Goal: Contribute content: Contribute content

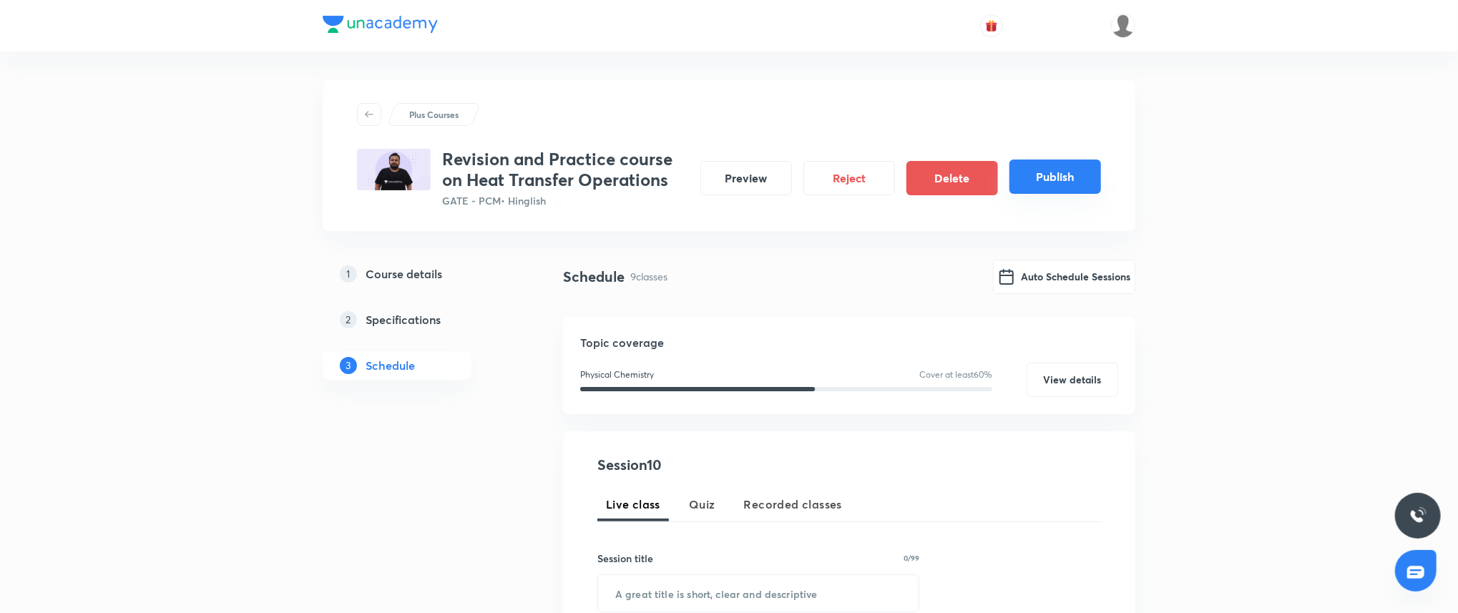
click at [1078, 172] on button "Publish" at bounding box center [1056, 177] width 92 height 34
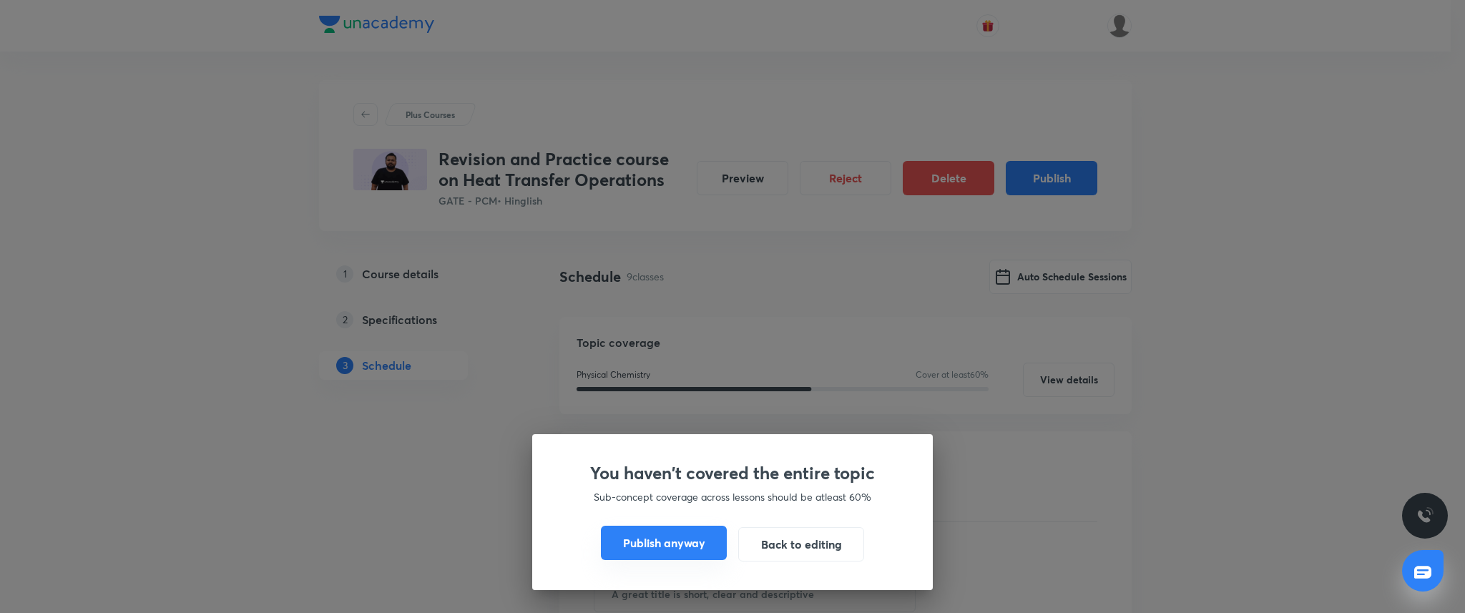
click at [665, 536] on button "Publish anyway" at bounding box center [664, 543] width 126 height 34
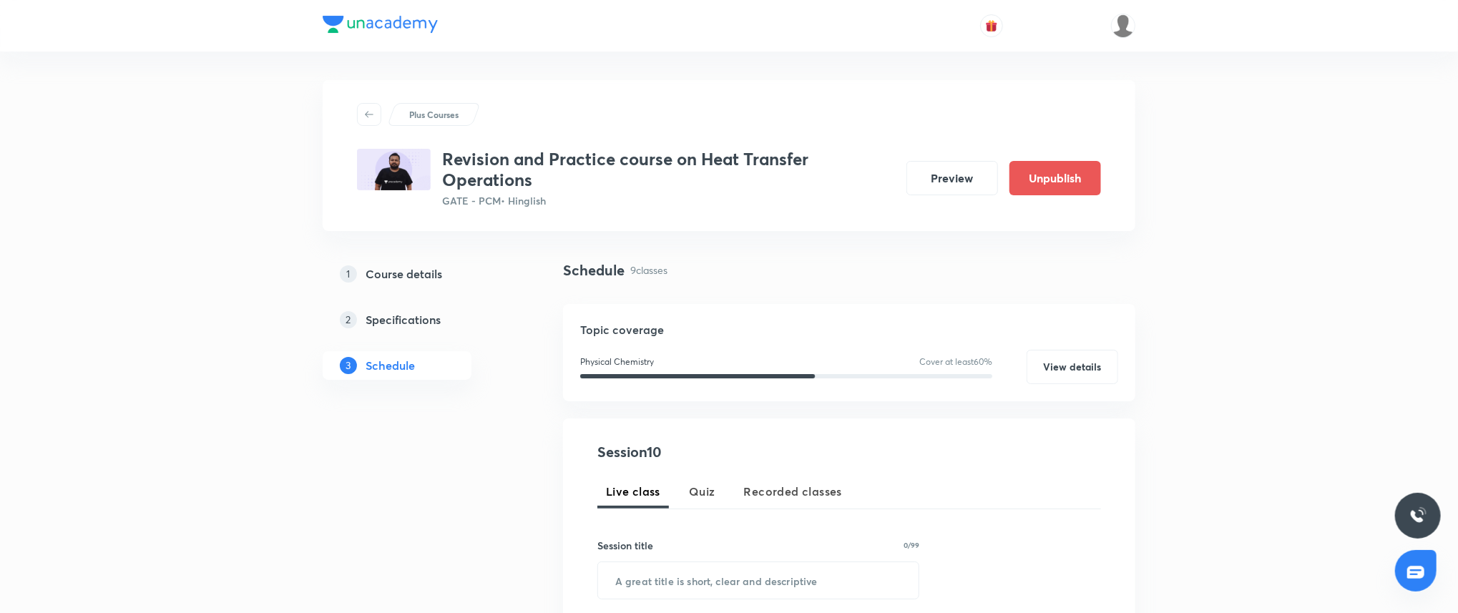
click at [566, 190] on h3 "Revision and Practice course on Heat Transfer Operations" at bounding box center [668, 170] width 453 height 42
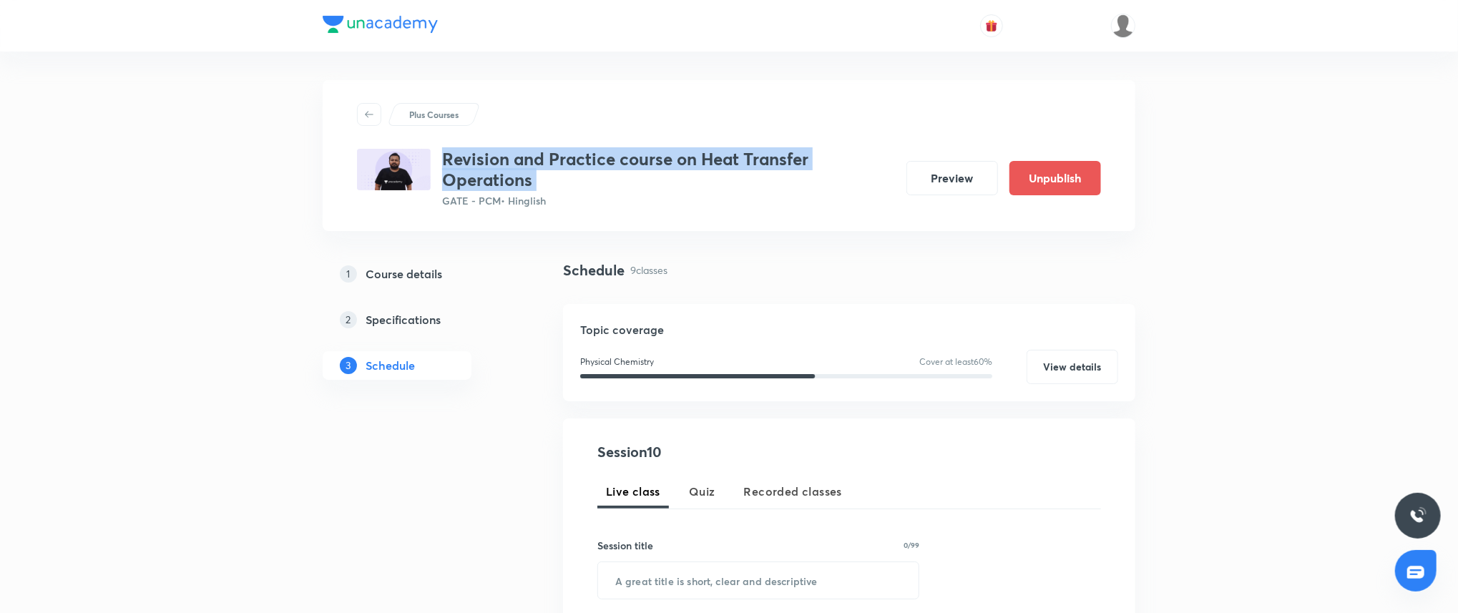
click at [566, 190] on h3 "Revision and Practice course on Heat Transfer Operations" at bounding box center [668, 170] width 453 height 42
click at [567, 168] on h3 "Revision and Practice course on Heat Transfer Operations" at bounding box center [668, 170] width 453 height 42
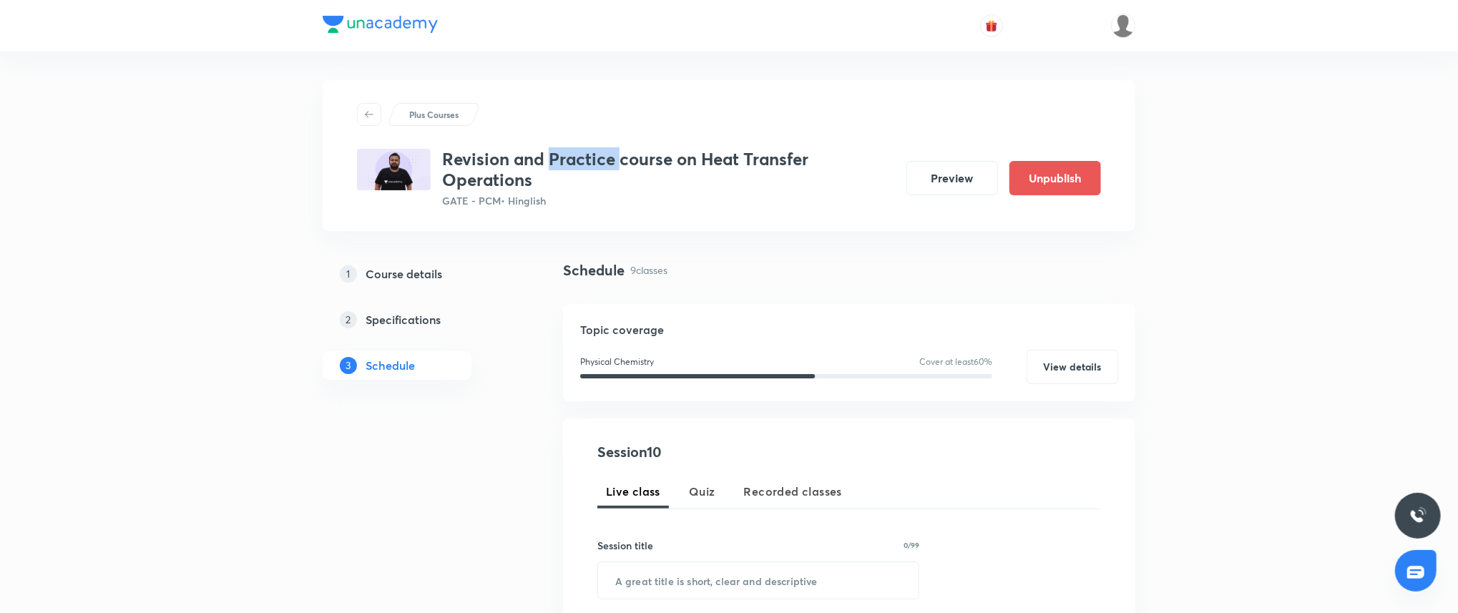
click at [567, 168] on h3 "Revision and Practice course on Heat Transfer Operations" at bounding box center [668, 170] width 453 height 42
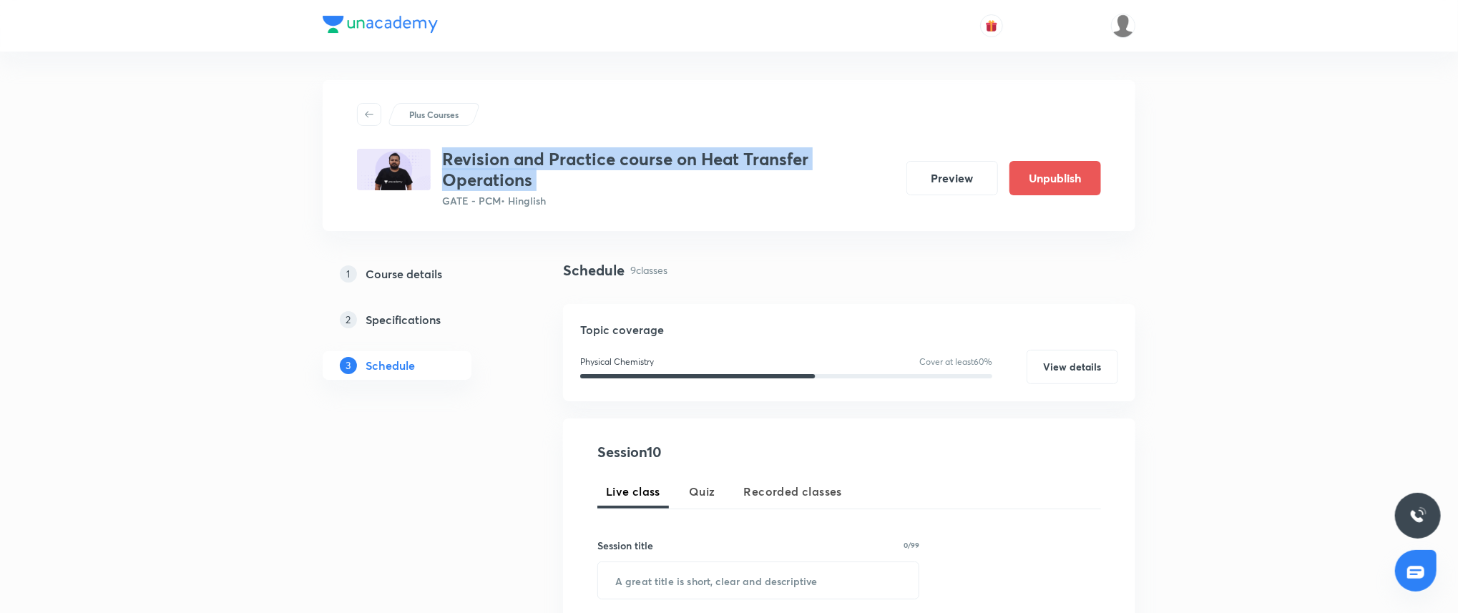
click at [567, 168] on h3 "Revision and Practice course on Heat Transfer Operations" at bounding box center [668, 170] width 453 height 42
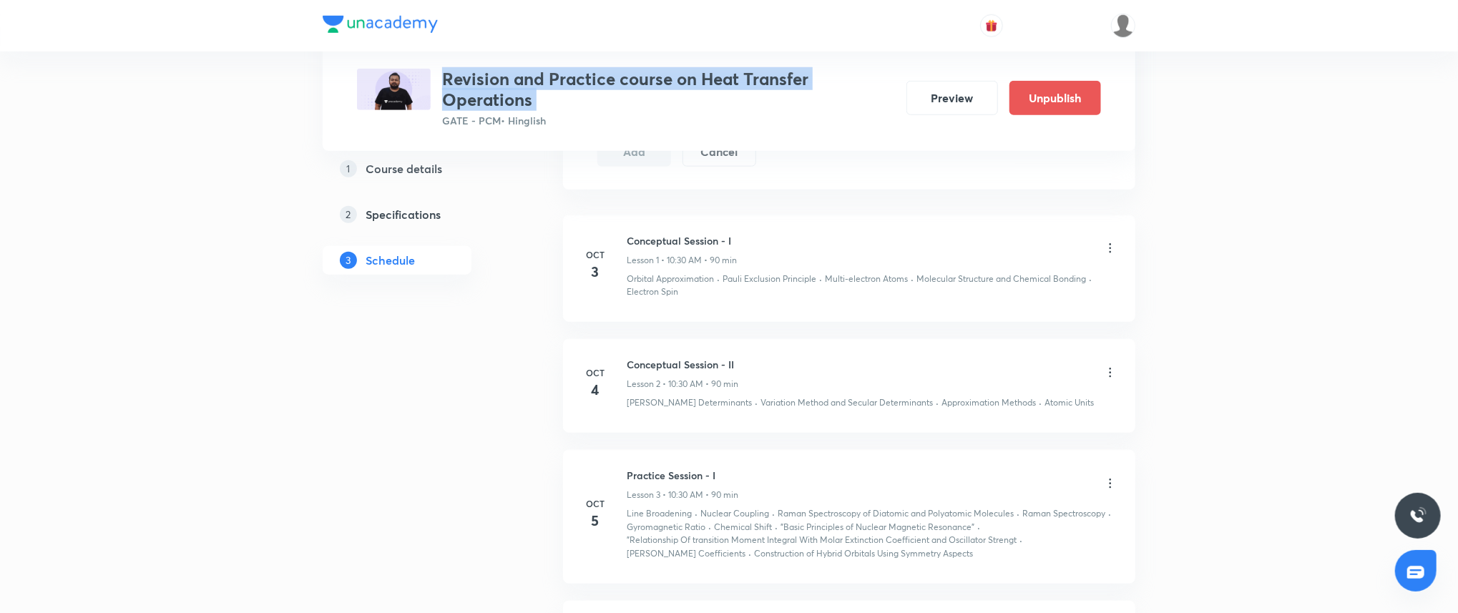
scroll to position [738, 0]
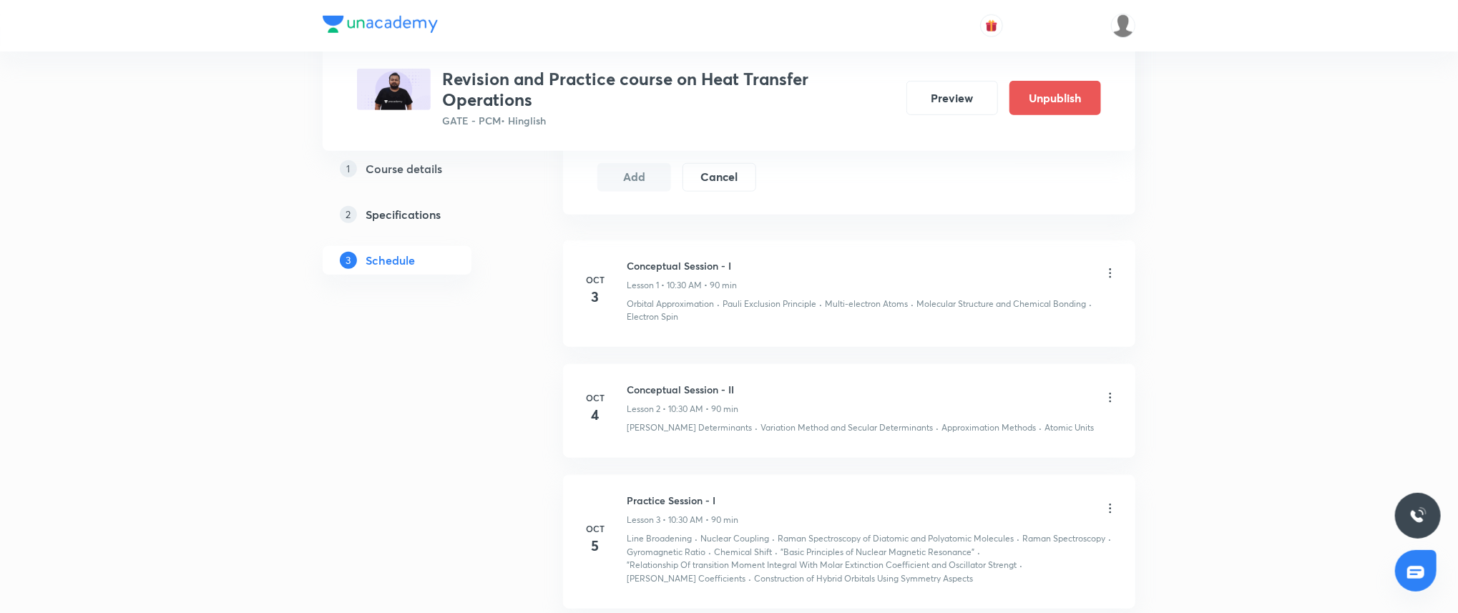
click at [863, 127] on div "Plus Courses Revision and Practice course on Heat Transfer Operations GATE - PC…" at bounding box center [729, 75] width 813 height 151
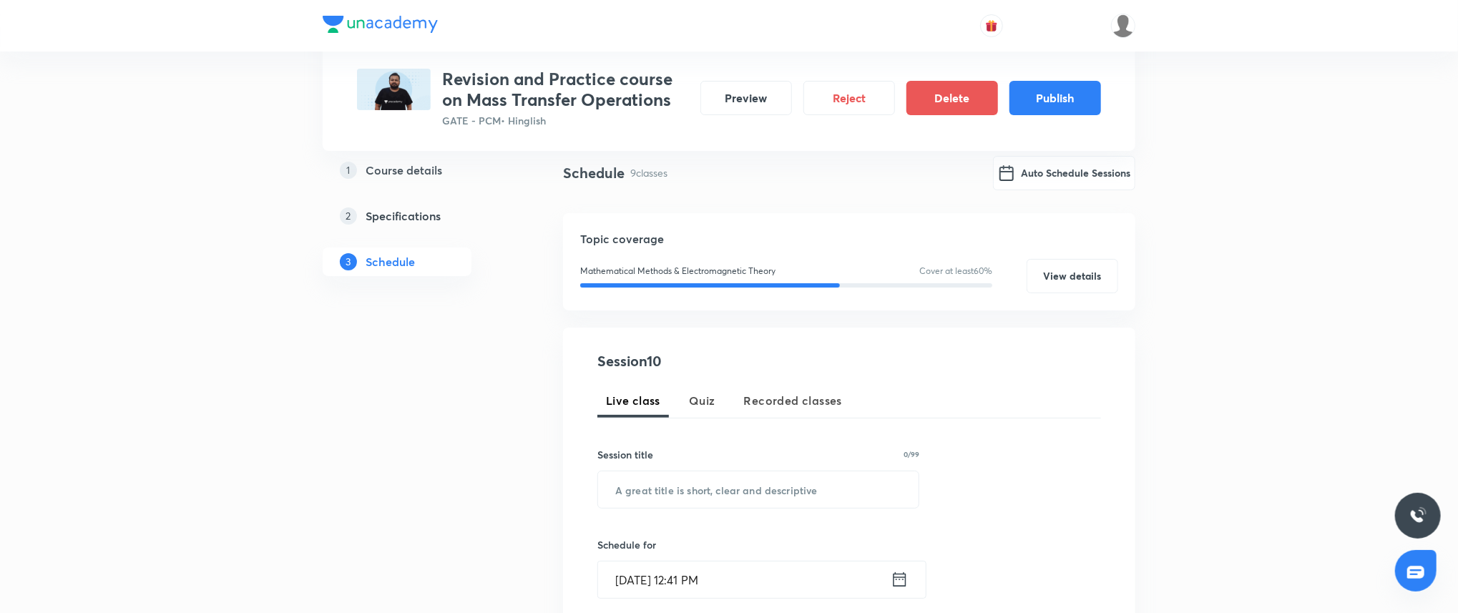
scroll to position [108, 0]
click at [716, 492] on input "text" at bounding box center [758, 485] width 321 height 36
type input "Oientation"
click at [668, 494] on input "Oientation" at bounding box center [758, 485] width 321 height 36
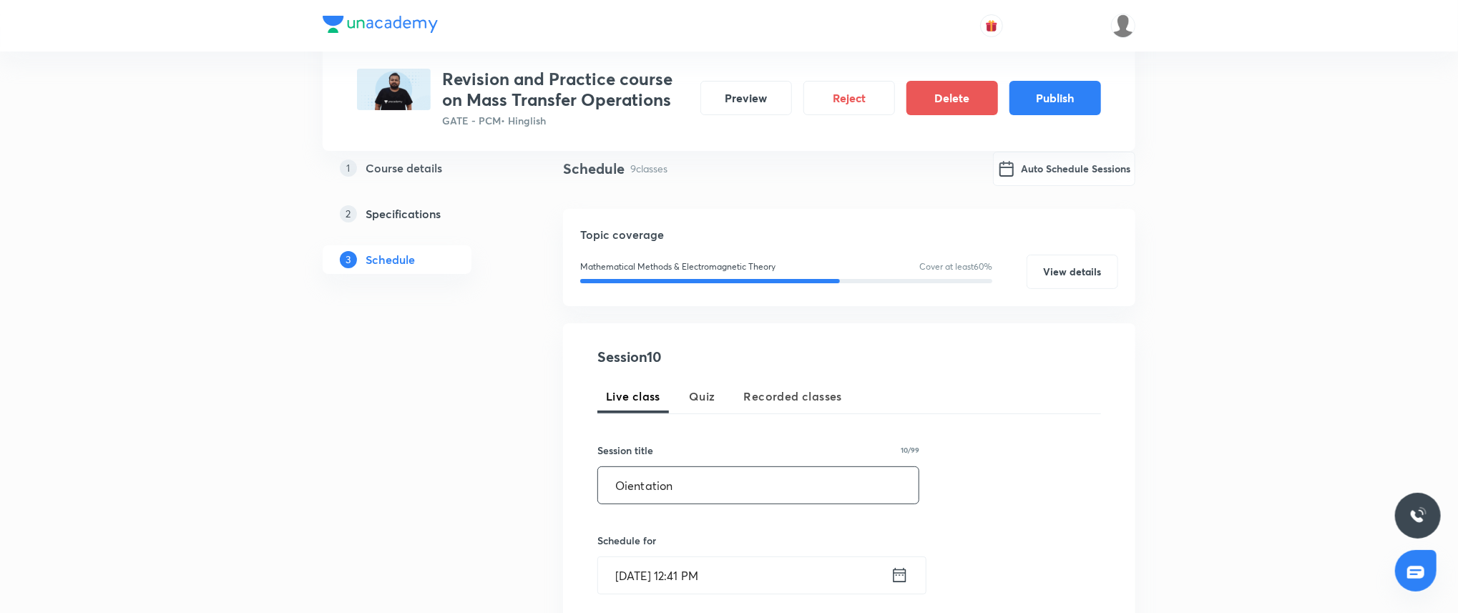
click at [668, 494] on input "Oientation" at bounding box center [758, 485] width 321 height 36
type input "Orientation"
click at [759, 569] on input "Sep 4, 2025, 12:41 PM" at bounding box center [744, 575] width 293 height 36
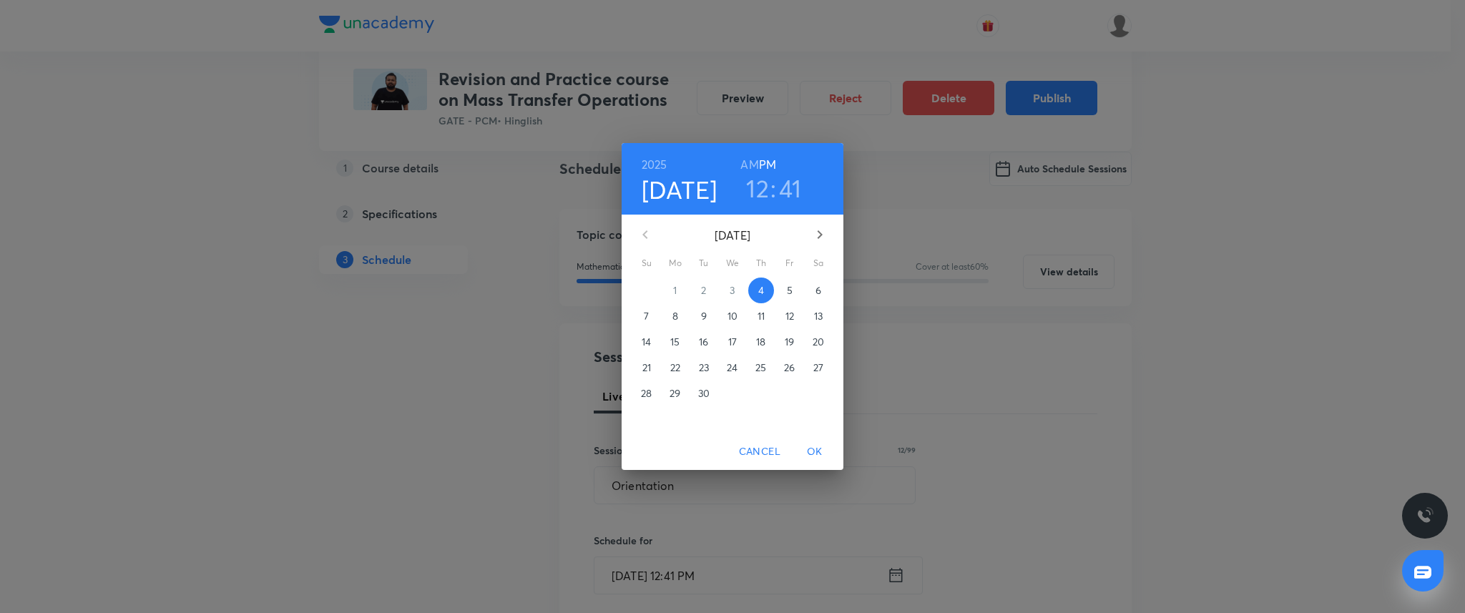
click at [705, 321] on p "9" at bounding box center [704, 316] width 6 height 14
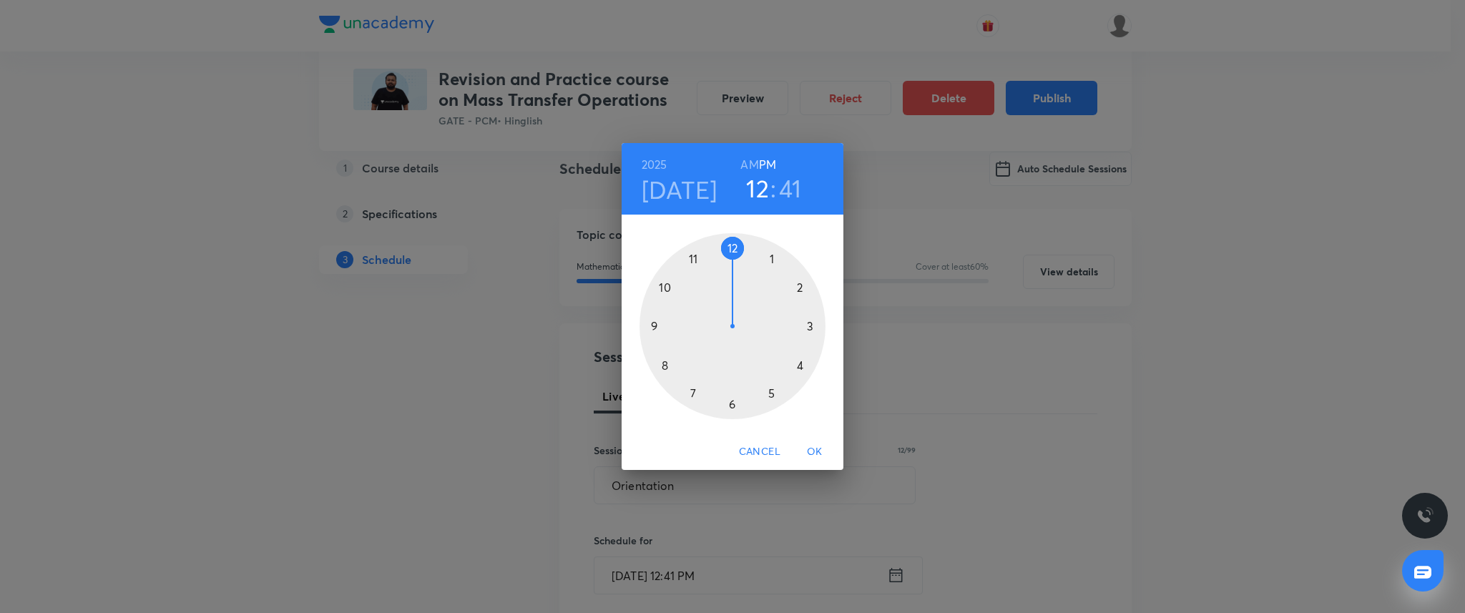
click at [771, 391] on div at bounding box center [733, 326] width 186 height 186
click at [733, 247] on div at bounding box center [733, 326] width 186 height 186
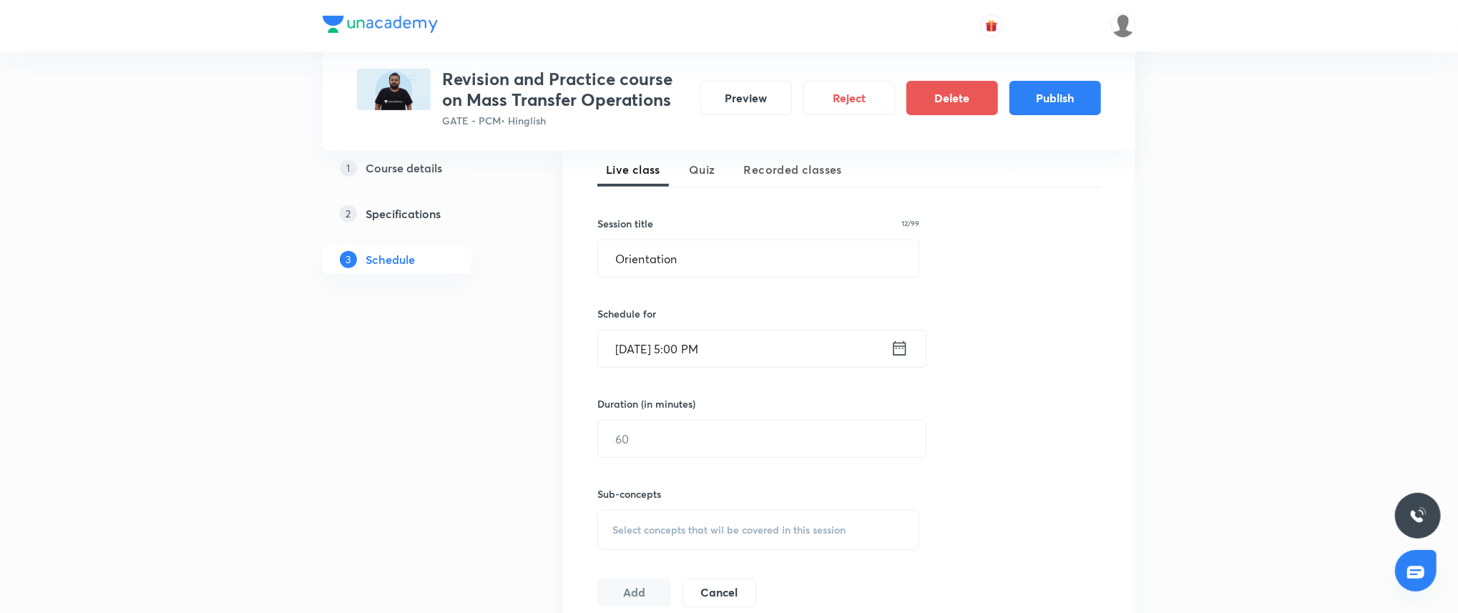
scroll to position [363, 0]
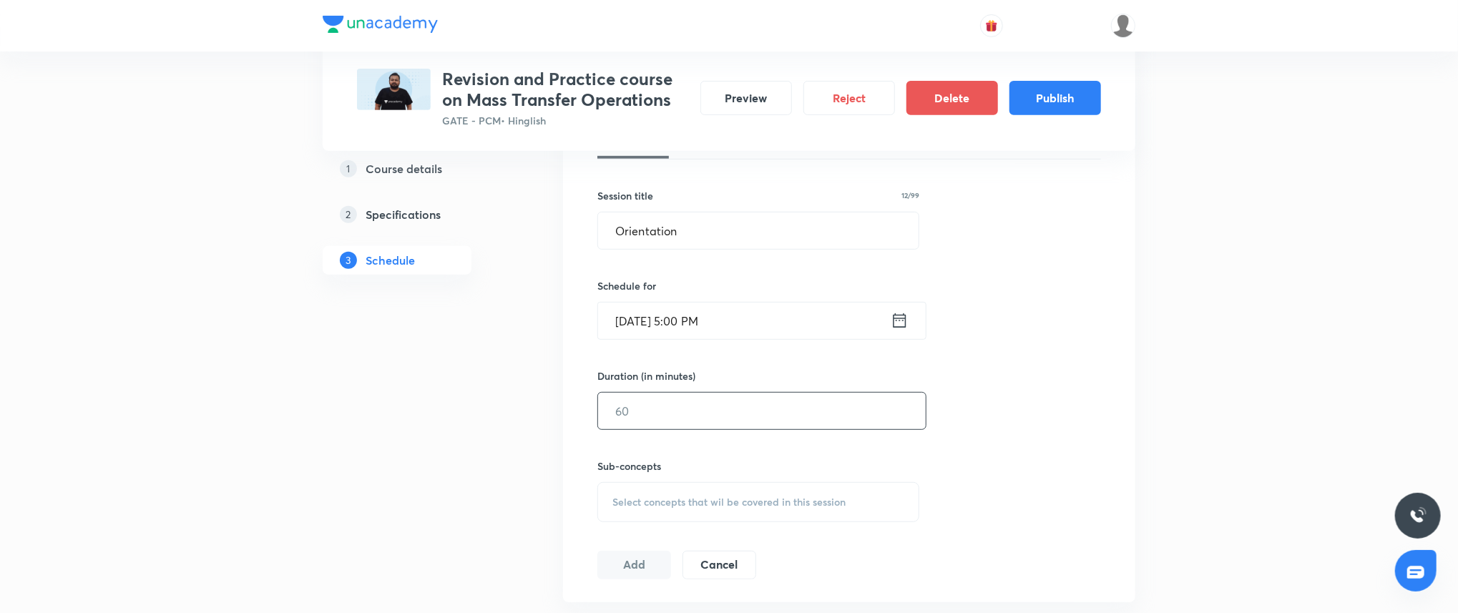
click at [670, 411] on input "text" at bounding box center [762, 411] width 328 height 36
type input "60"
click at [675, 514] on div "Select concepts that wil be covered in this session" at bounding box center [758, 502] width 322 height 40
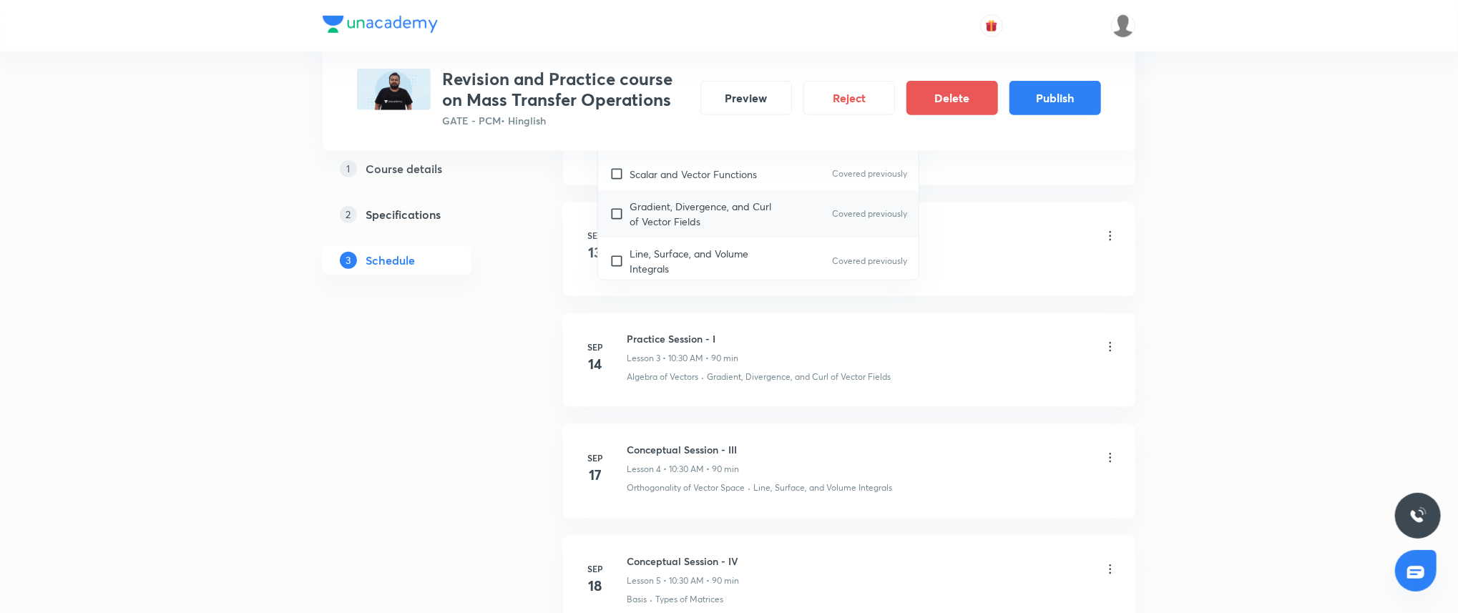
click at [673, 220] on p "Gradient, Divergence, and Curl of Vector Fields" at bounding box center [702, 214] width 145 height 30
checkbox input "true"
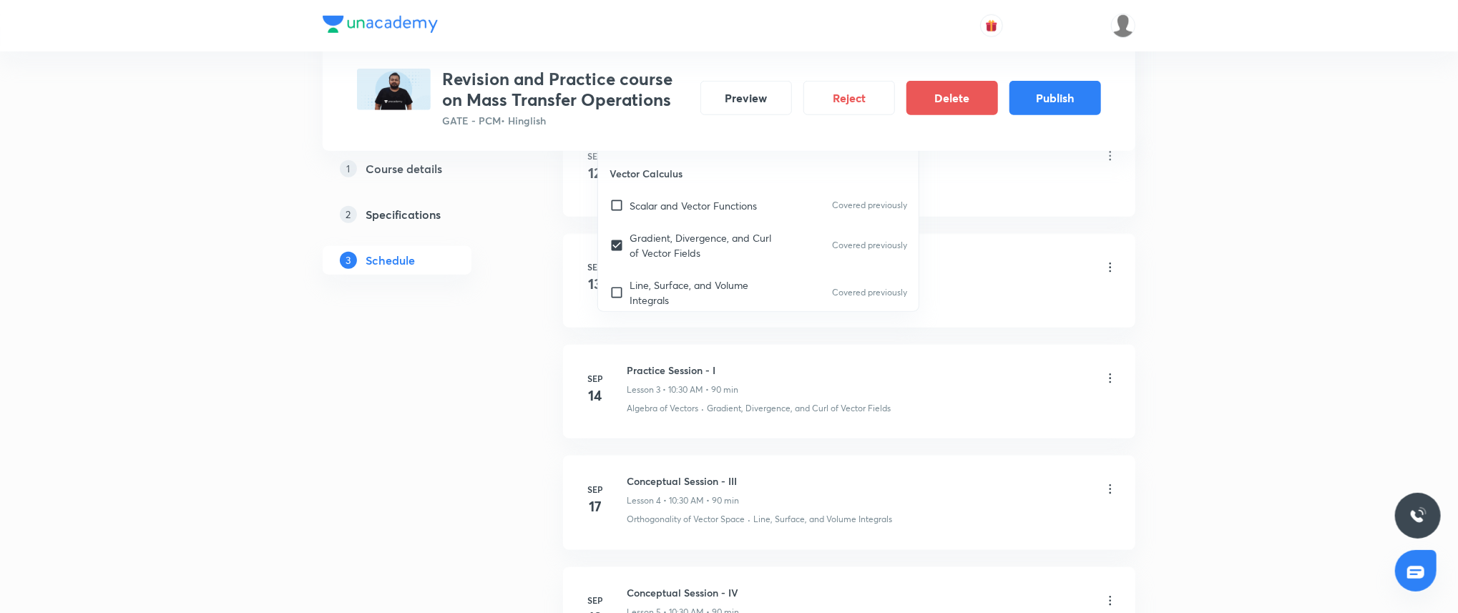
click at [1288, 211] on div "Plus Courses Revision and Practice course on Mass Transfer Operations GATE - PC…" at bounding box center [729, 210] width 1458 height 2219
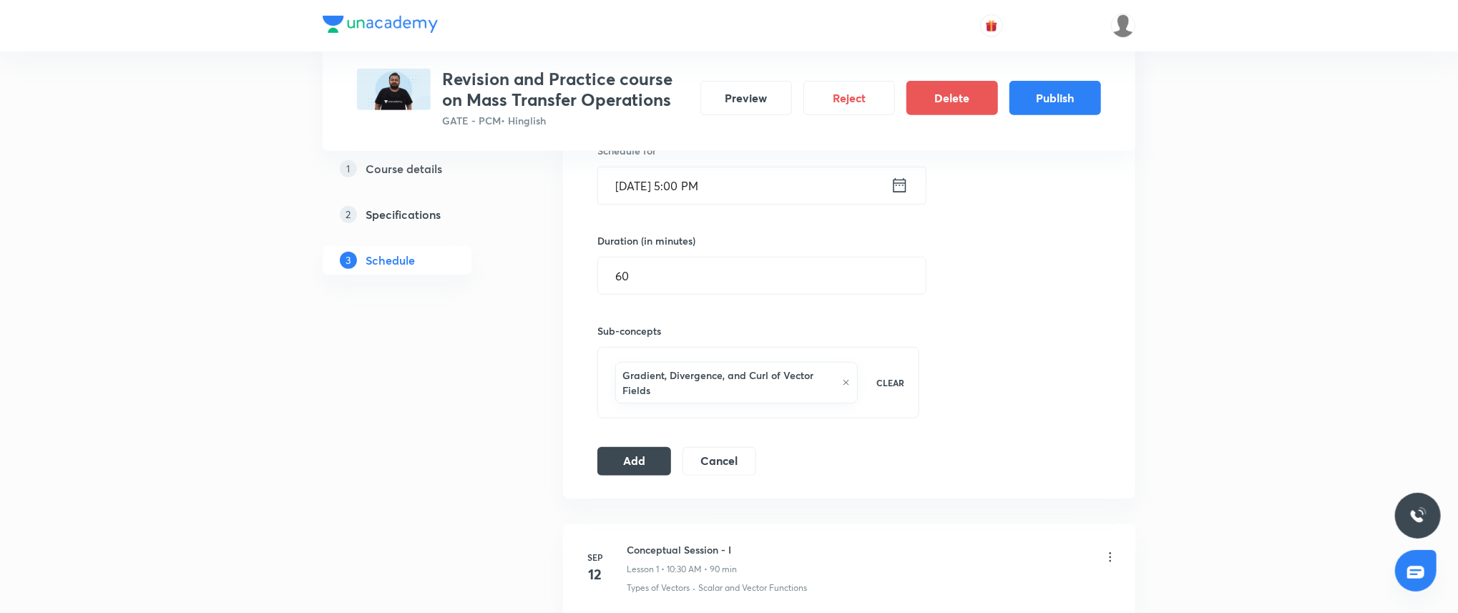
scroll to position [493, 0]
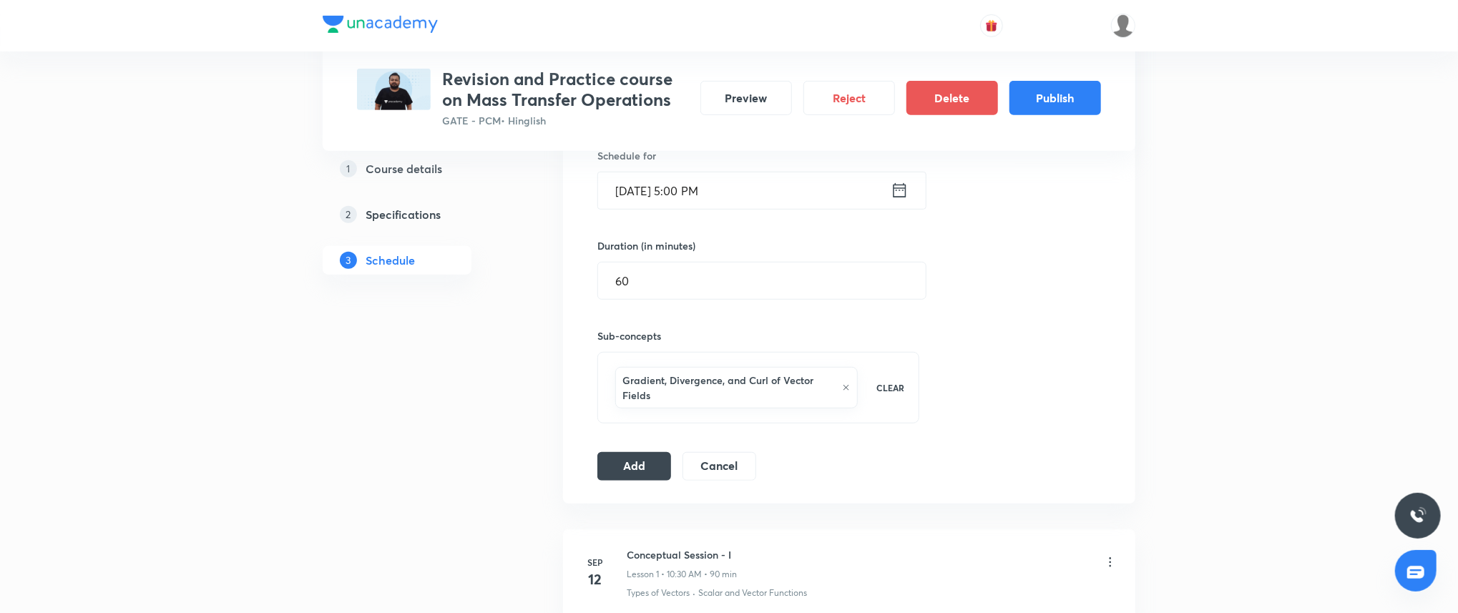
click at [847, 388] on icon at bounding box center [846, 387] width 5 height 5
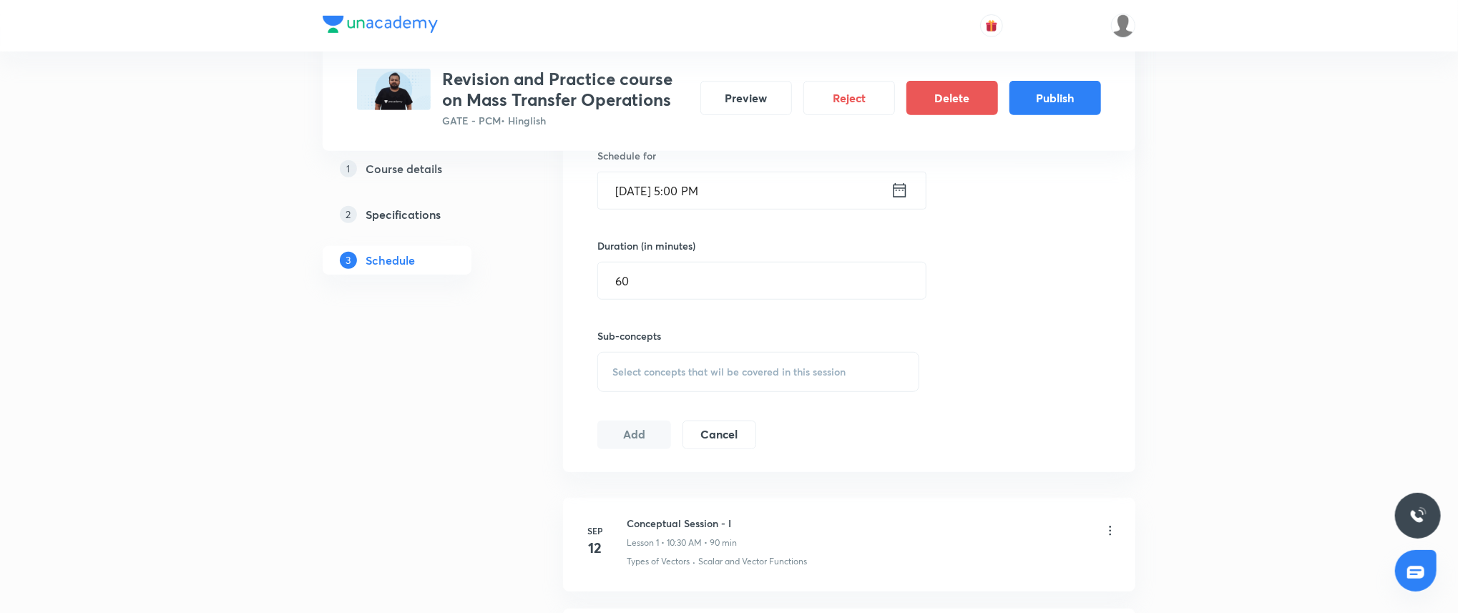
click at [723, 376] on span "Select concepts that wil be covered in this session" at bounding box center [729, 371] width 233 height 11
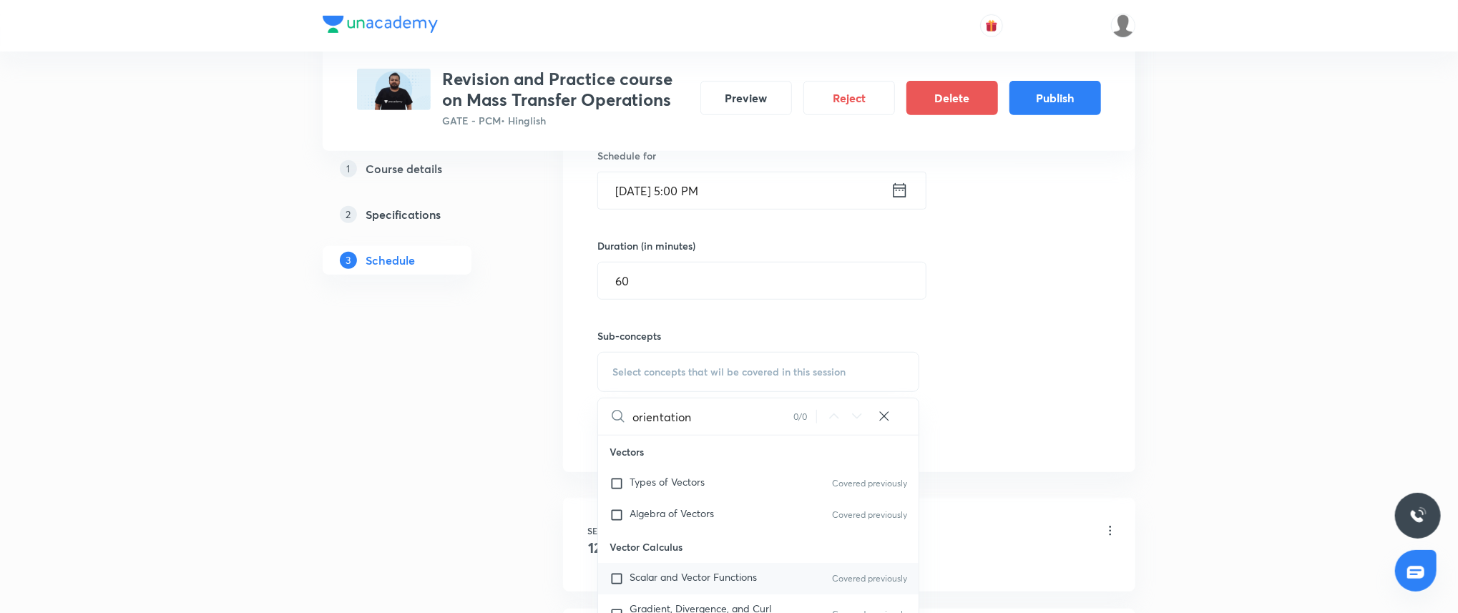
type input "orientation"
click at [688, 578] on span "Scalar and Vector Functions" at bounding box center [693, 577] width 127 height 14
checkbox input "true"
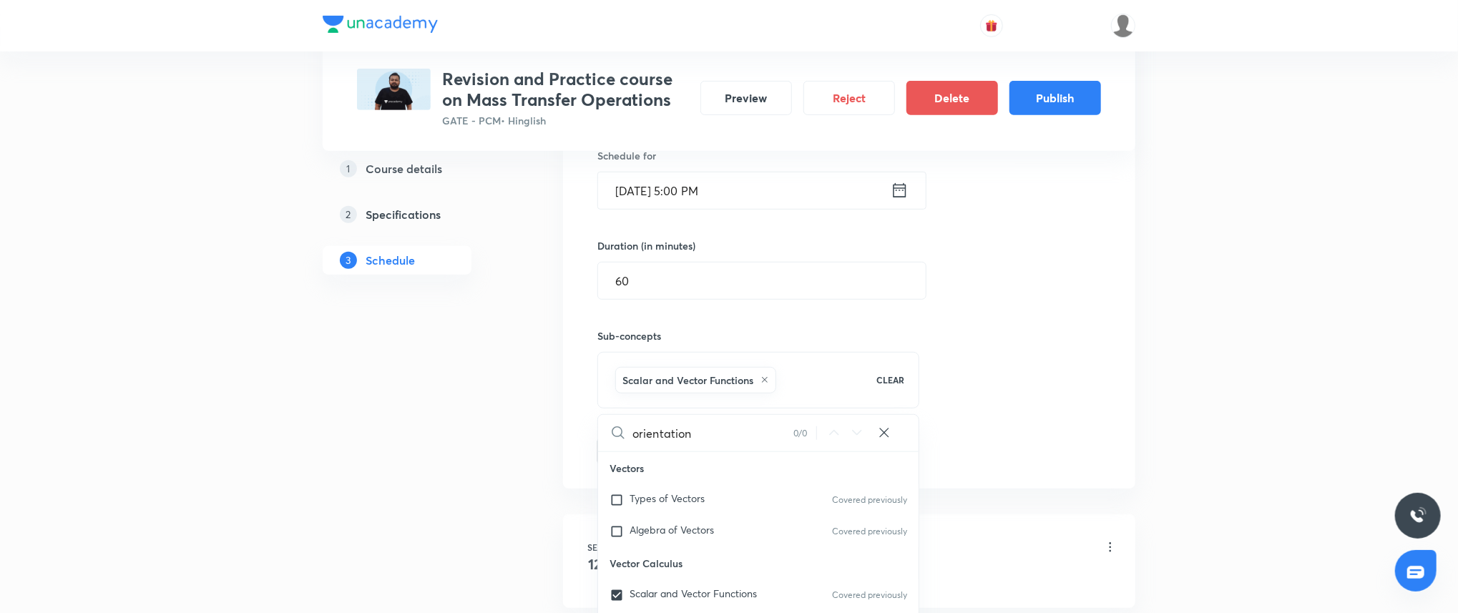
click at [1326, 388] on div "Plus Courses Revision and Practice course on Mass Transfer Operations GATE - PC…" at bounding box center [729, 609] width 1458 height 2204
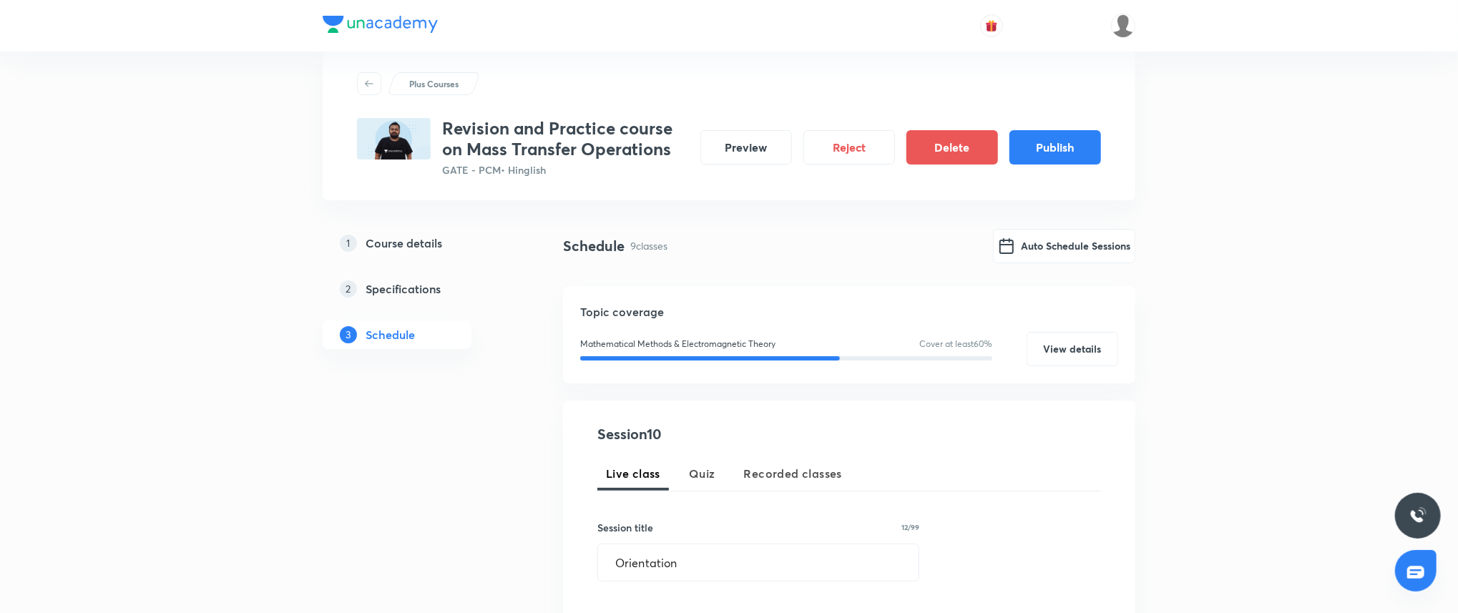
scroll to position [9, 0]
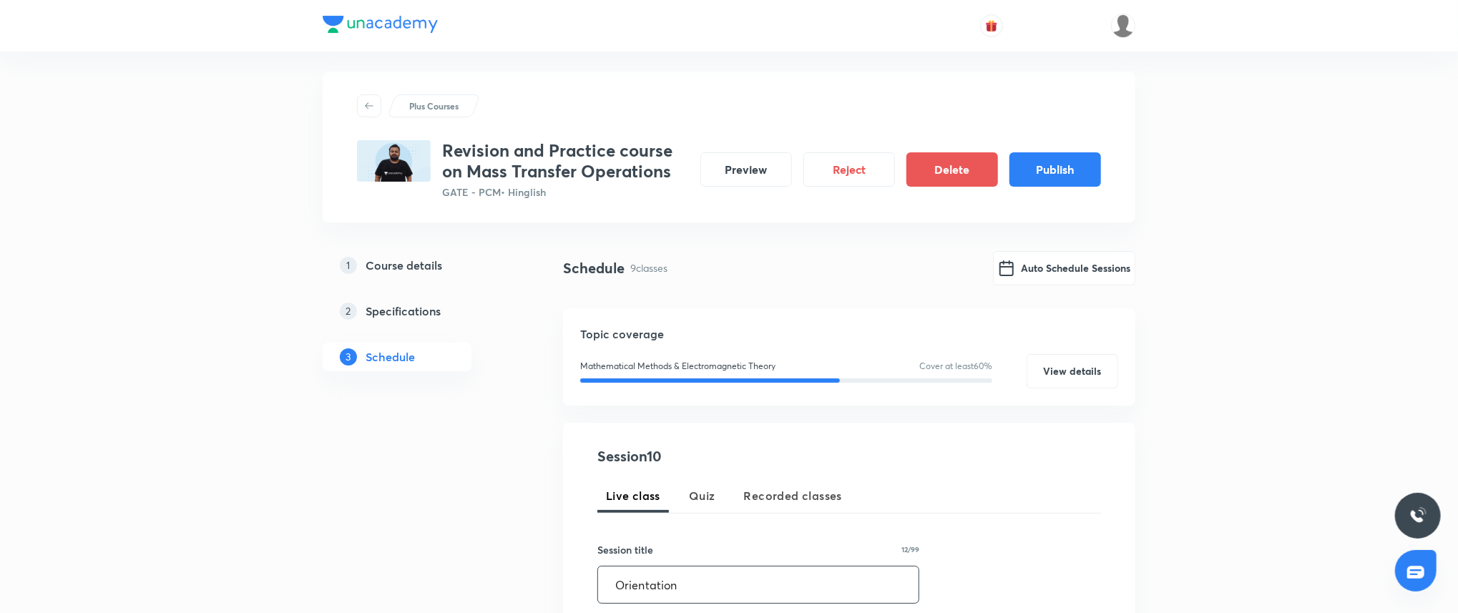
click at [710, 580] on input "Orientation" at bounding box center [758, 585] width 321 height 36
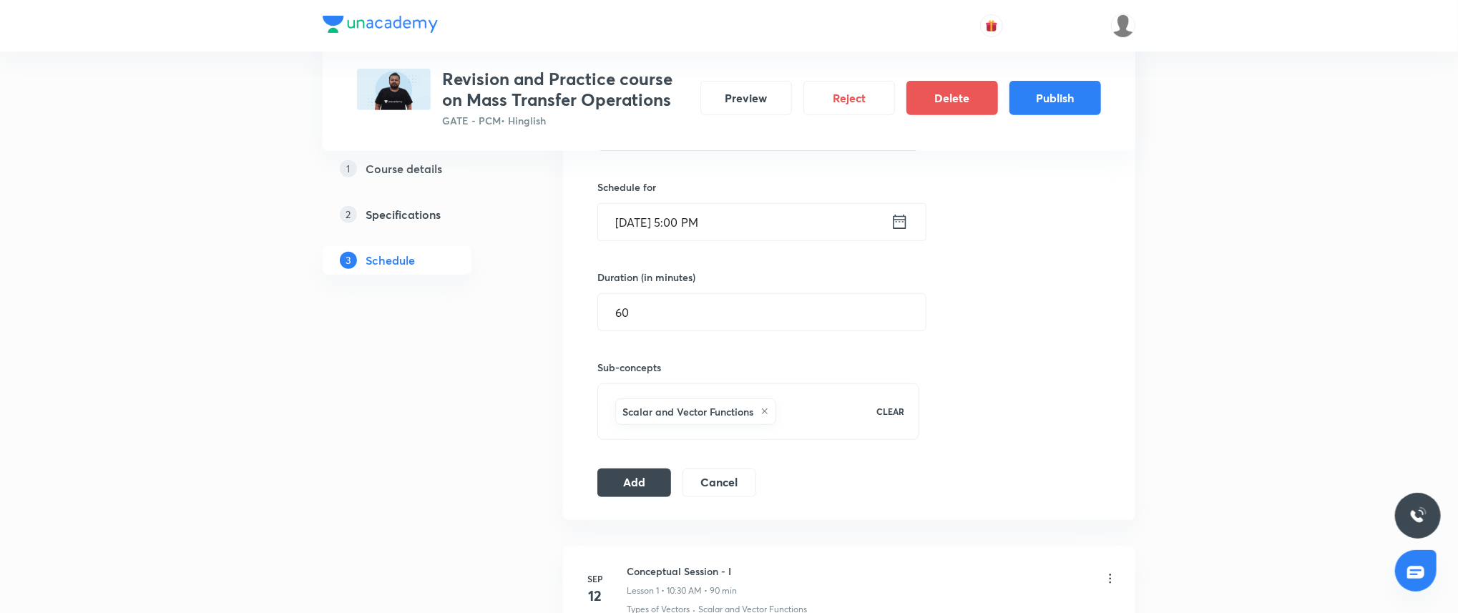
scroll to position [467, 0]
type input "Orientation Program"
click at [649, 485] on button "Add" at bounding box center [634, 476] width 74 height 29
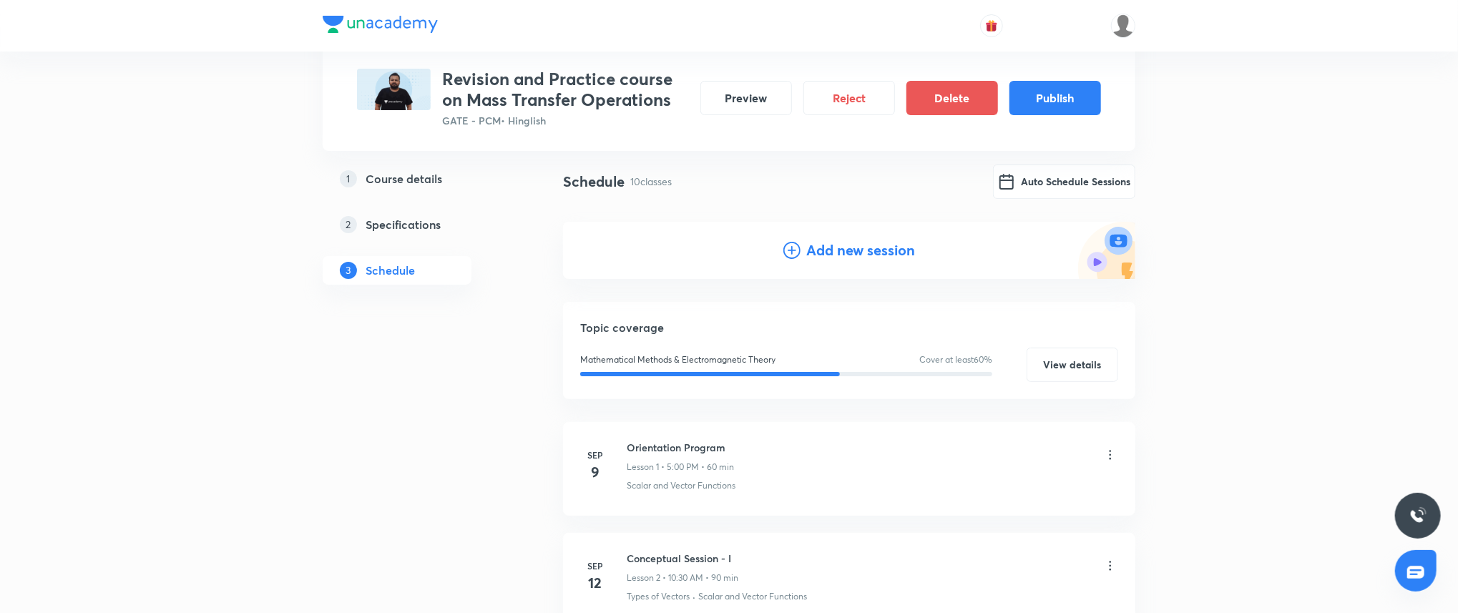
scroll to position [86, 0]
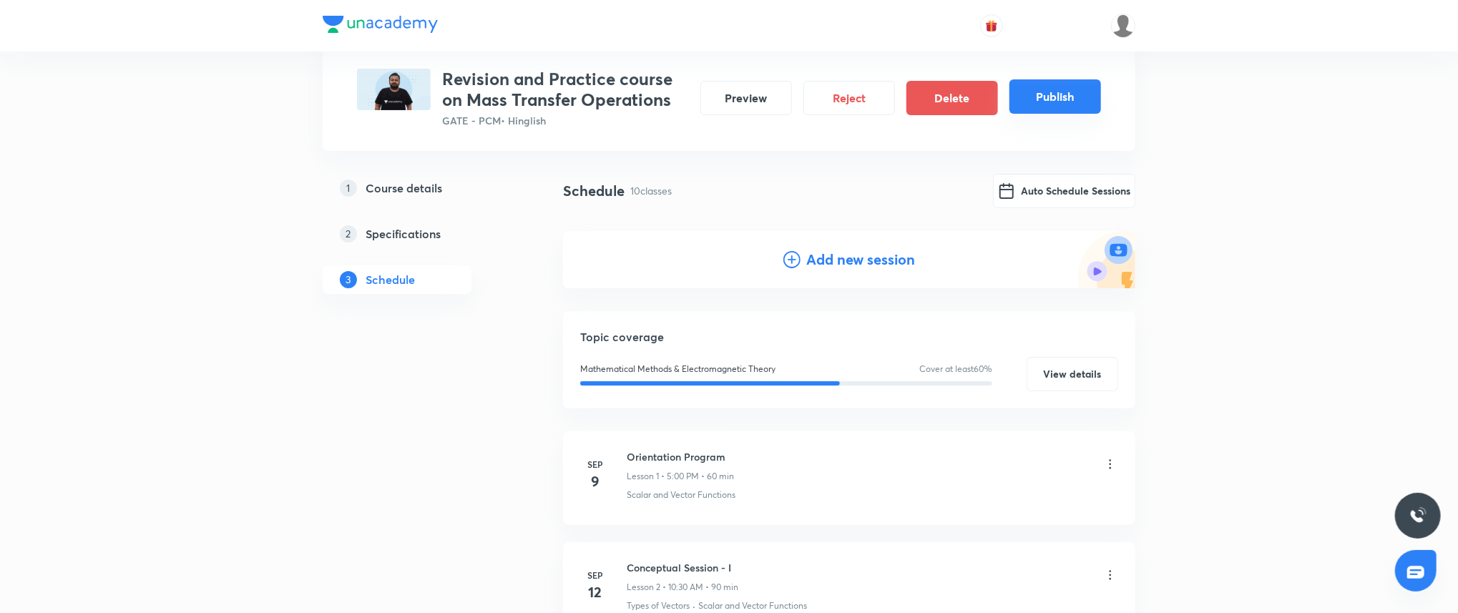
click at [1057, 102] on button "Publish" at bounding box center [1056, 96] width 92 height 34
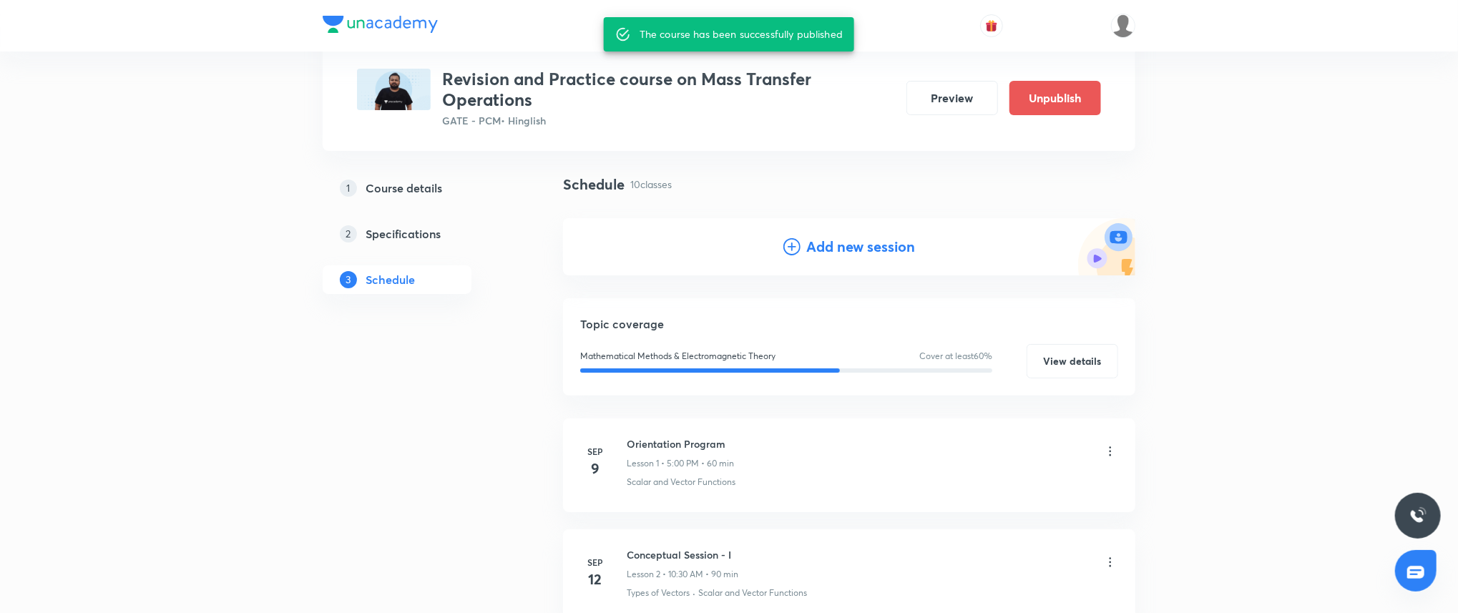
click at [616, 88] on h3 "Revision and Practice course on Mass Transfer Operations" at bounding box center [668, 90] width 453 height 42
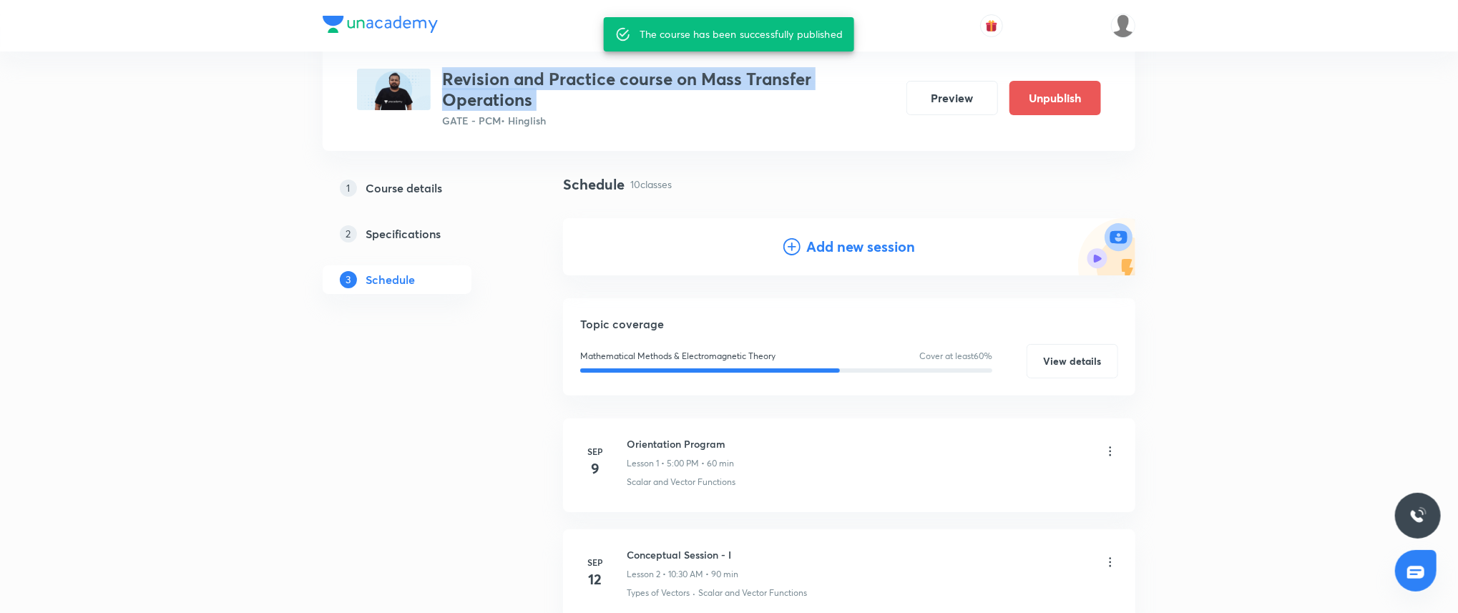
click at [616, 88] on h3 "Revision and Practice course on Mass Transfer Operations" at bounding box center [668, 90] width 453 height 42
copy h3 "Revision and Practice course on Mass Transfer Operations"
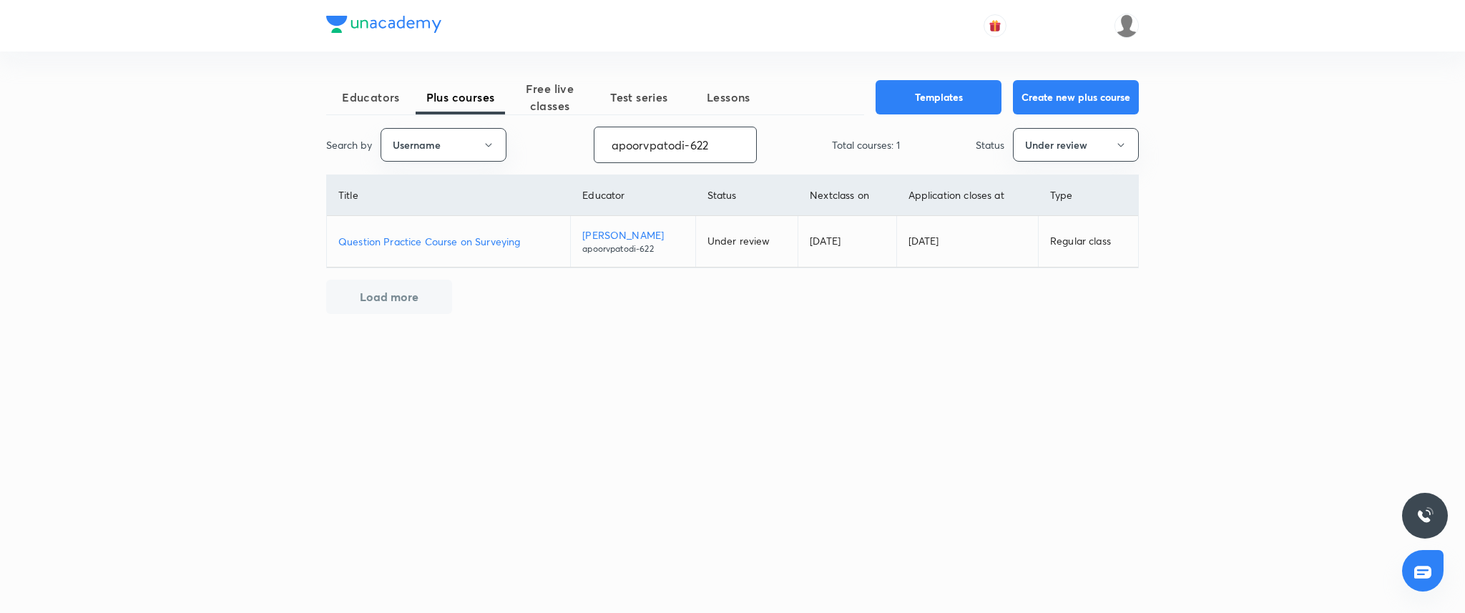
click at [663, 140] on input "apoorvpatodi-622" at bounding box center [676, 145] width 162 height 36
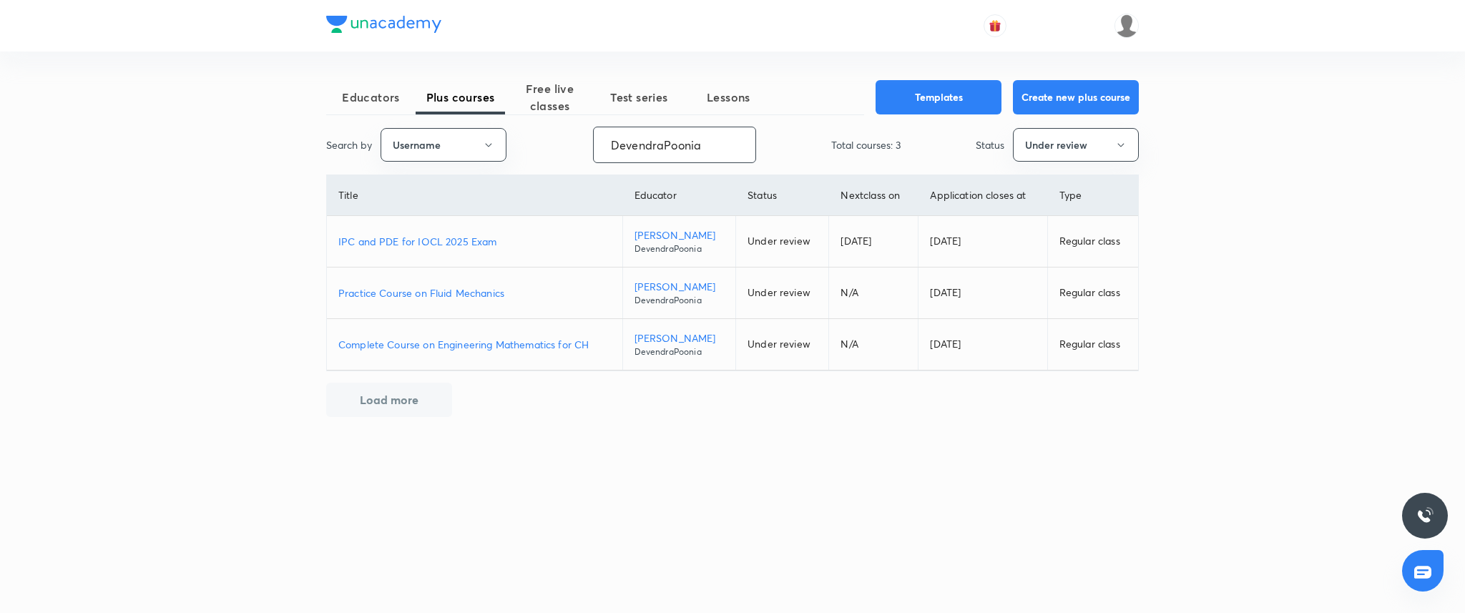
type input "DevendraPoonia"
click at [465, 244] on p "IPC and PDE for IOCL 2025 Exam" at bounding box center [474, 241] width 273 height 15
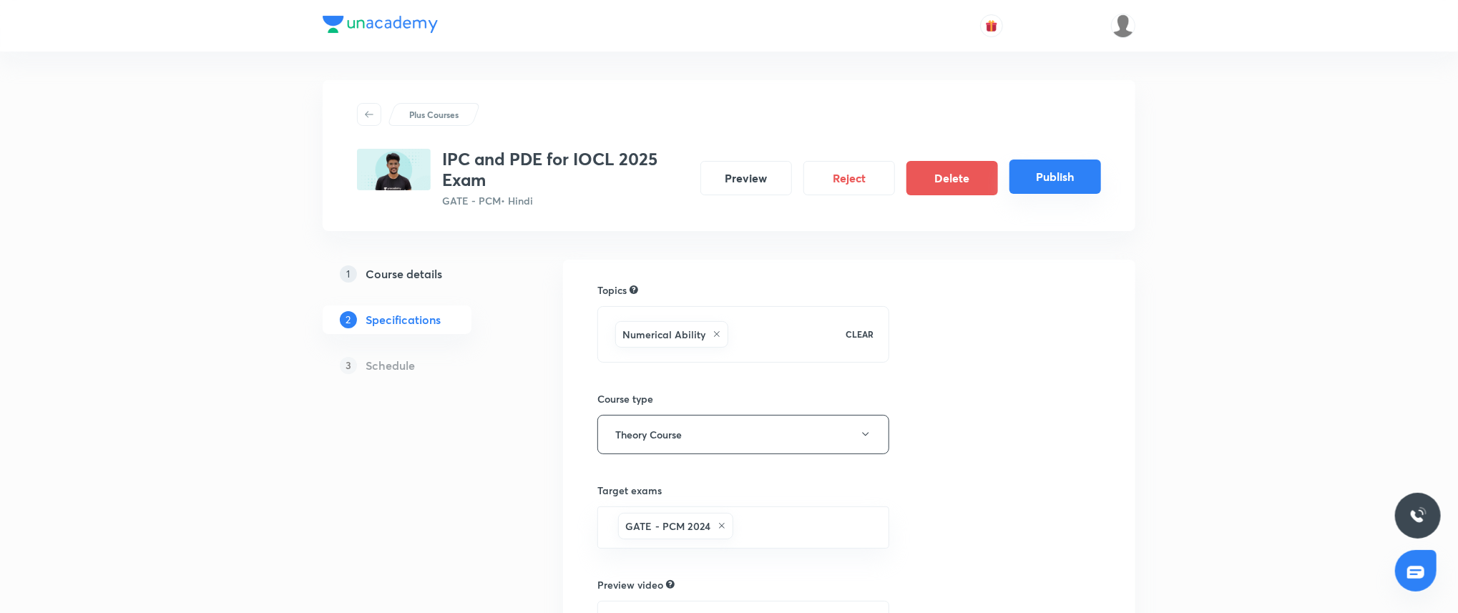
click at [1043, 182] on button "Publish" at bounding box center [1056, 177] width 92 height 34
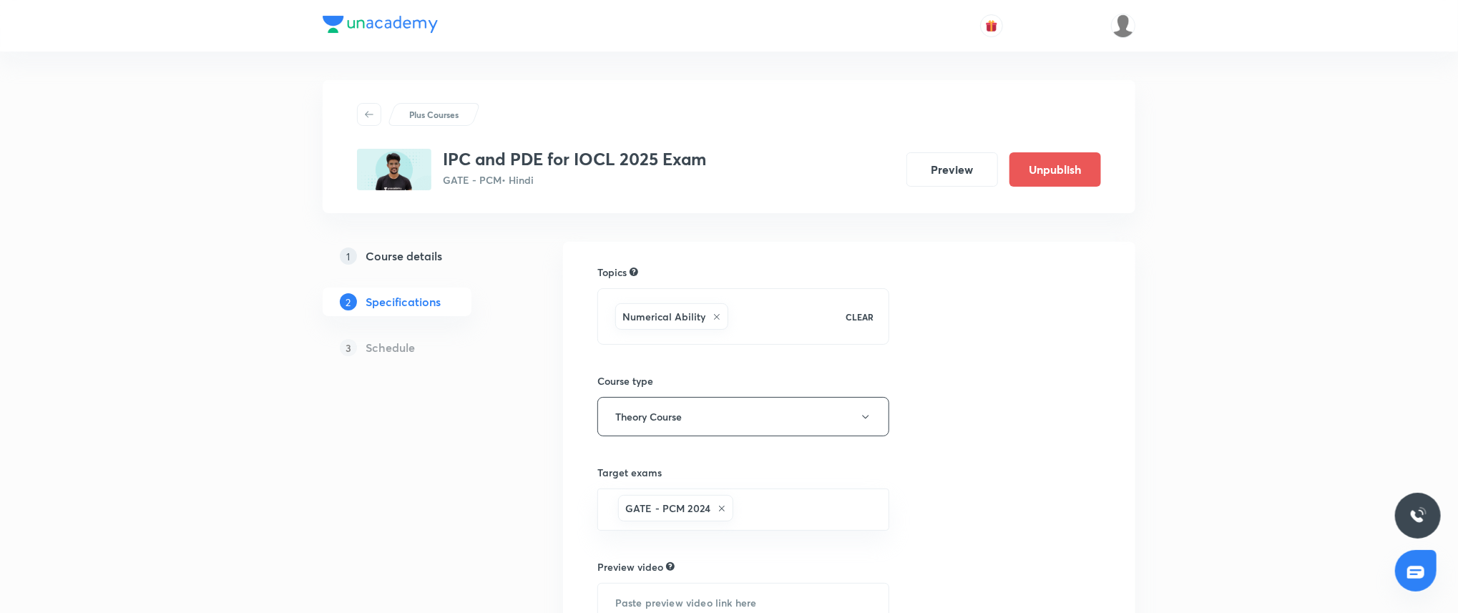
click at [397, 257] on h5 "Course details" at bounding box center [404, 256] width 77 height 17
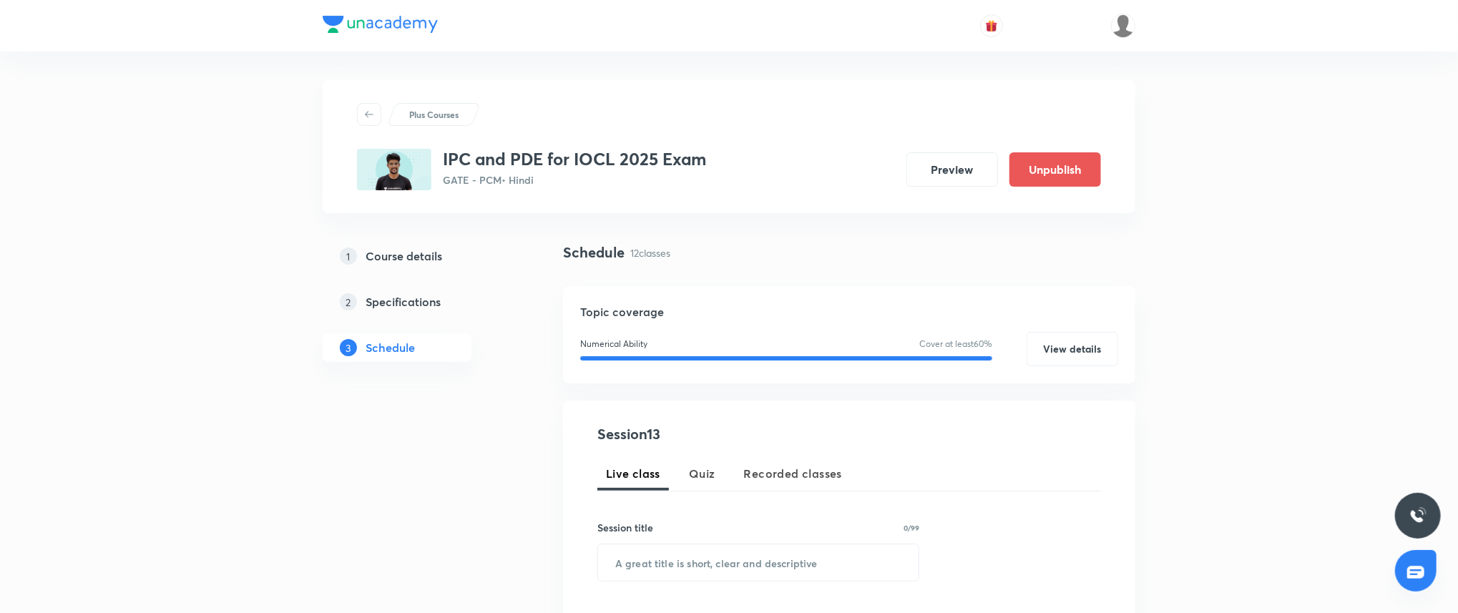
click at [831, 271] on div "Schedule 12 classes" at bounding box center [849, 264] width 572 height 44
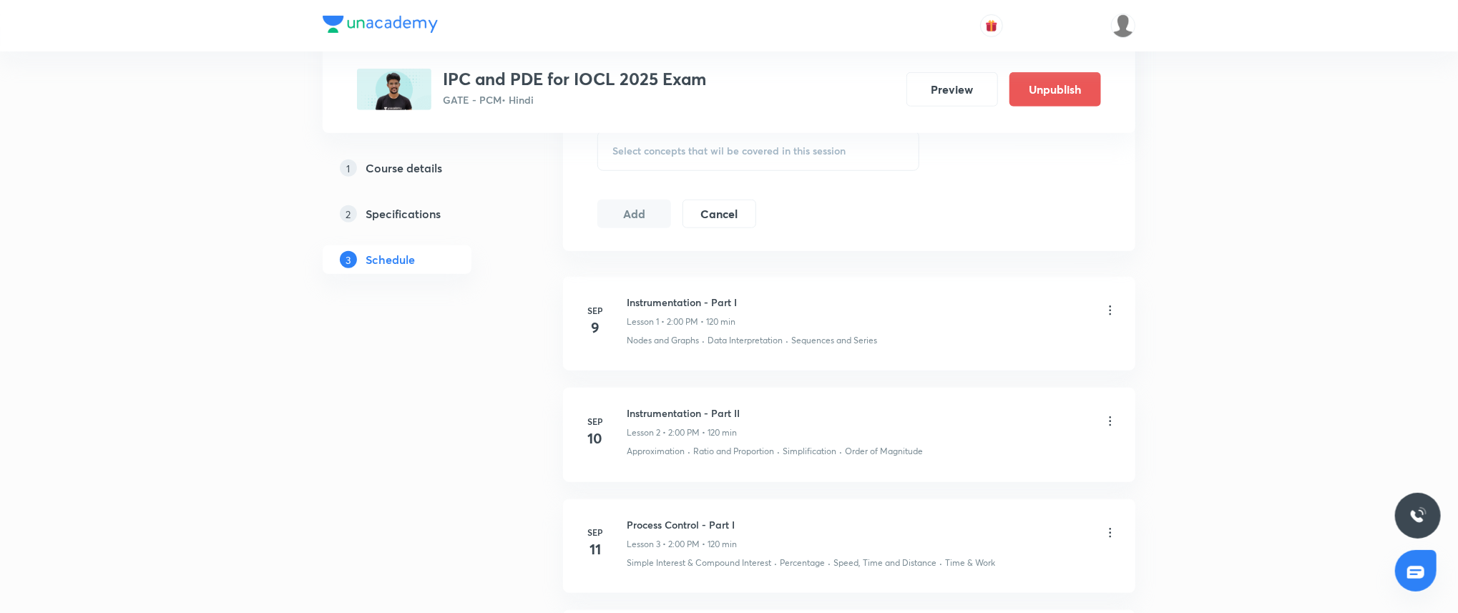
scroll to position [642, 0]
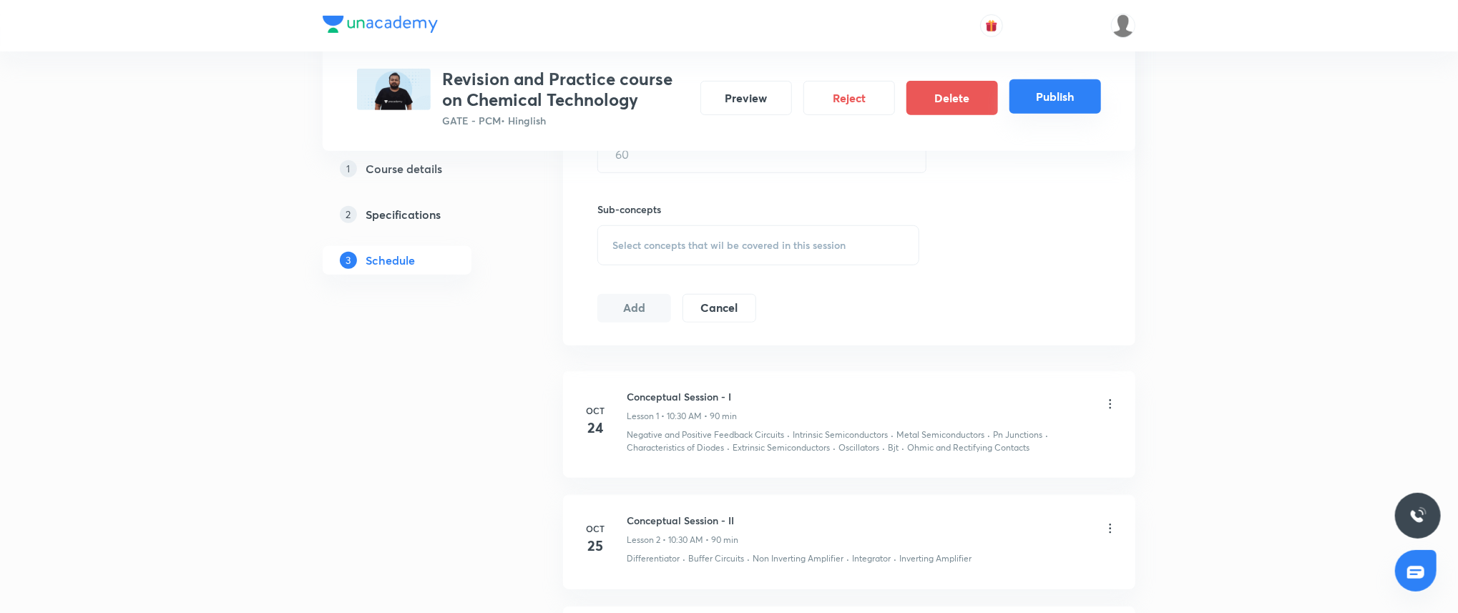
click at [1083, 107] on button "Publish" at bounding box center [1056, 96] width 92 height 34
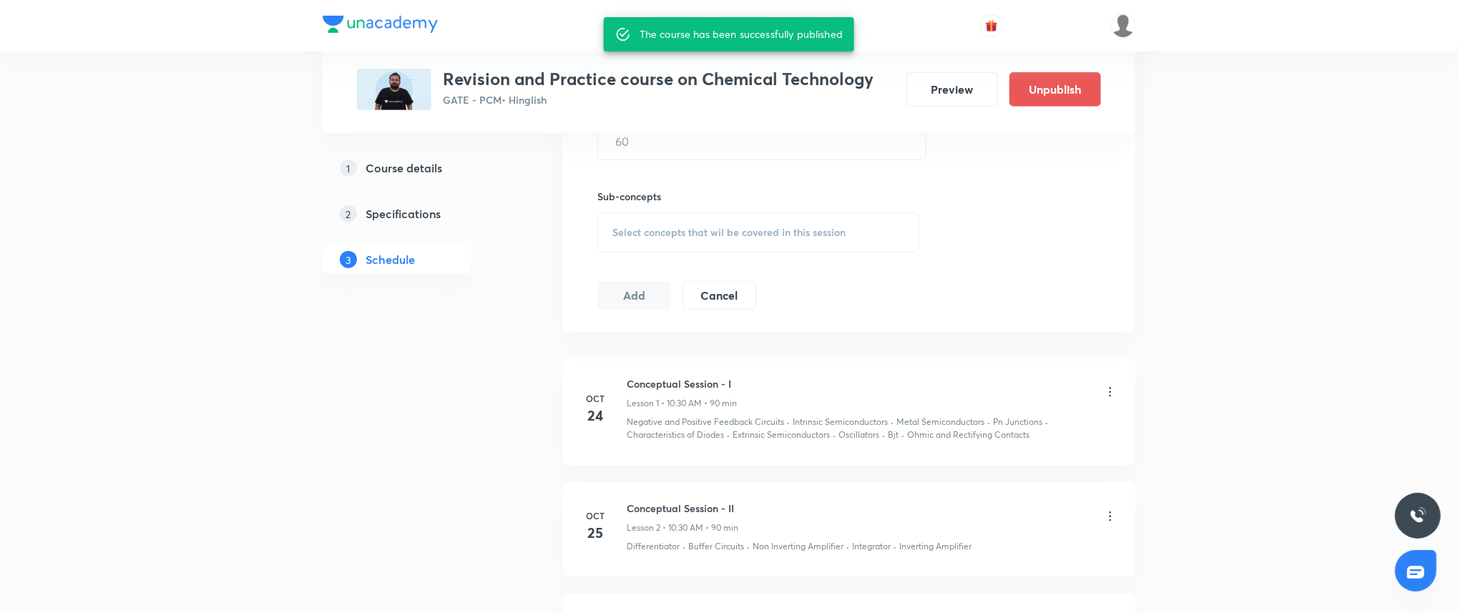
click at [559, 79] on h3 "Revision and Practice course on Chemical Technology" at bounding box center [658, 79] width 431 height 21
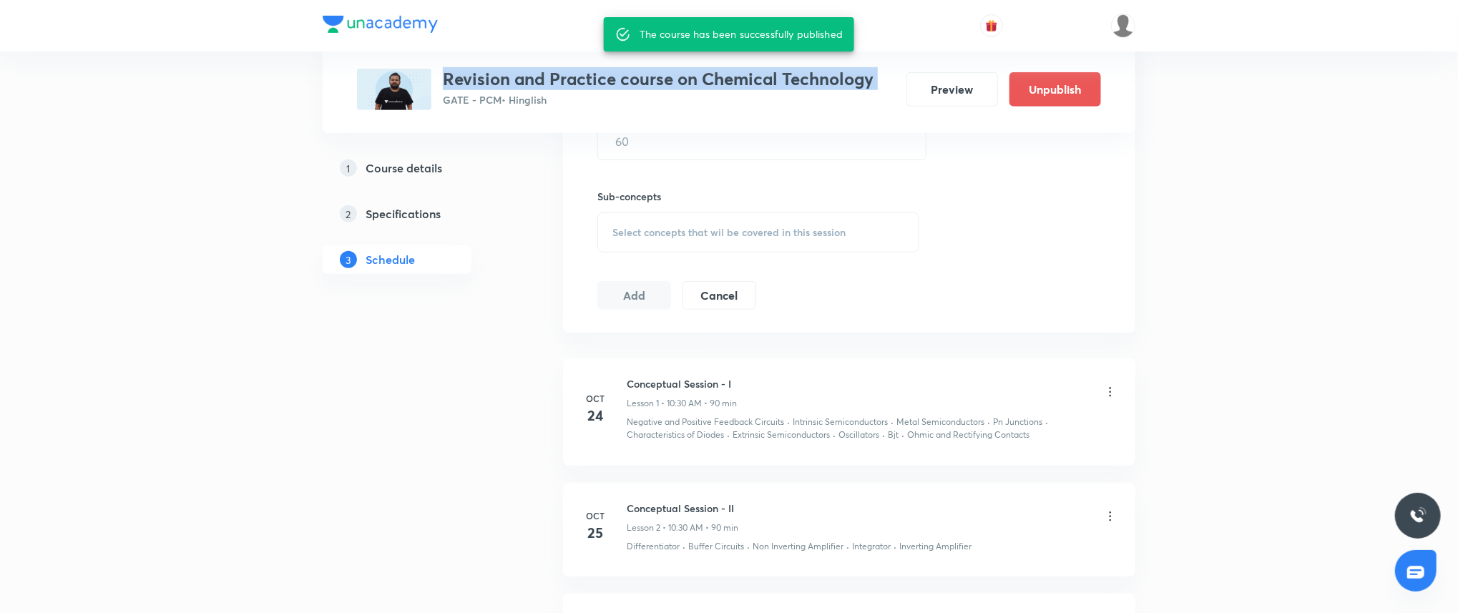
click at [559, 79] on h3 "Revision and Practice course on Chemical Technology" at bounding box center [658, 79] width 431 height 21
copy h3 "Revision and Practice course on Chemical Technology"
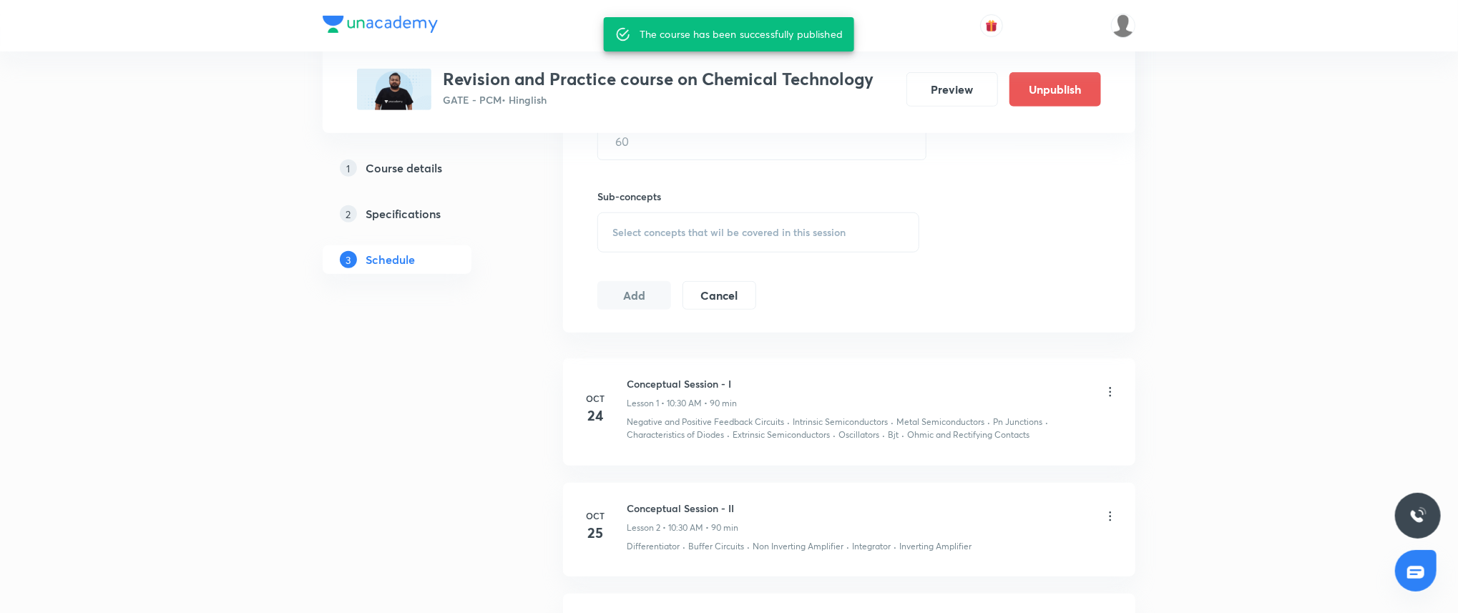
click at [1398, 213] on div "Plus Courses Revision and Practice course on Chemical Technology GATE - PCM • H…" at bounding box center [729, 117] width 1458 height 1438
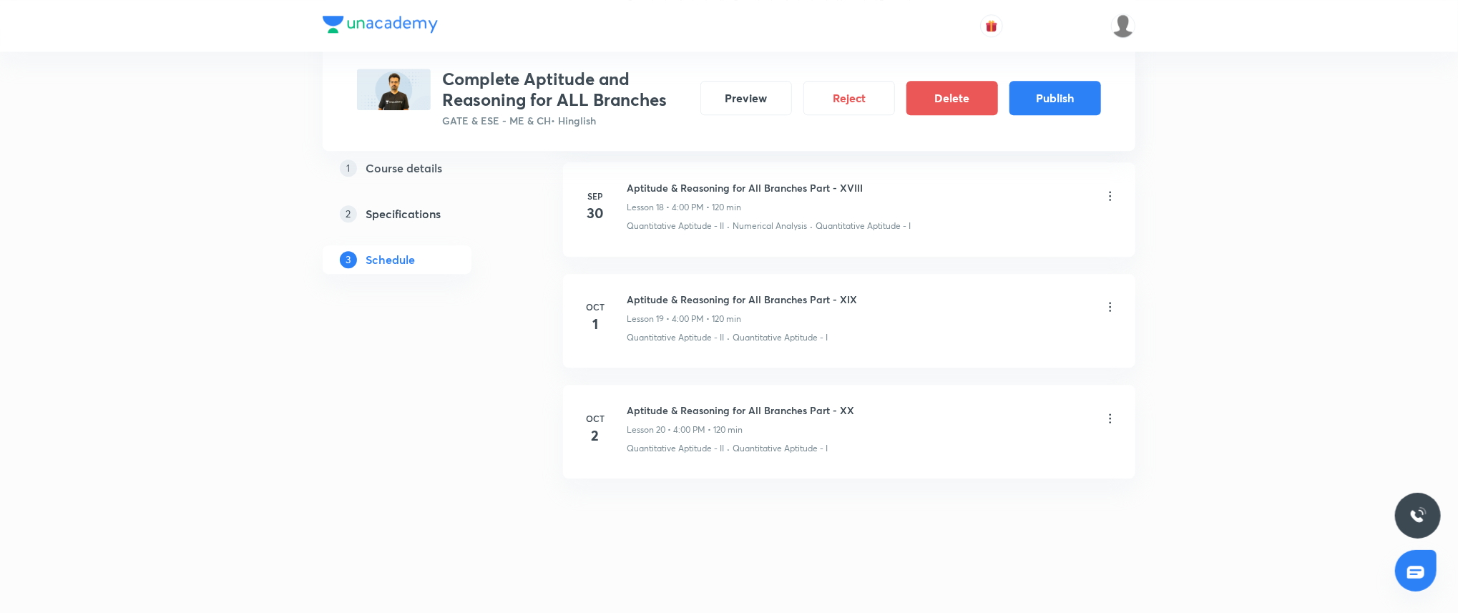
scroll to position [2721, 0]
click at [1073, 99] on button "Publish" at bounding box center [1056, 96] width 92 height 34
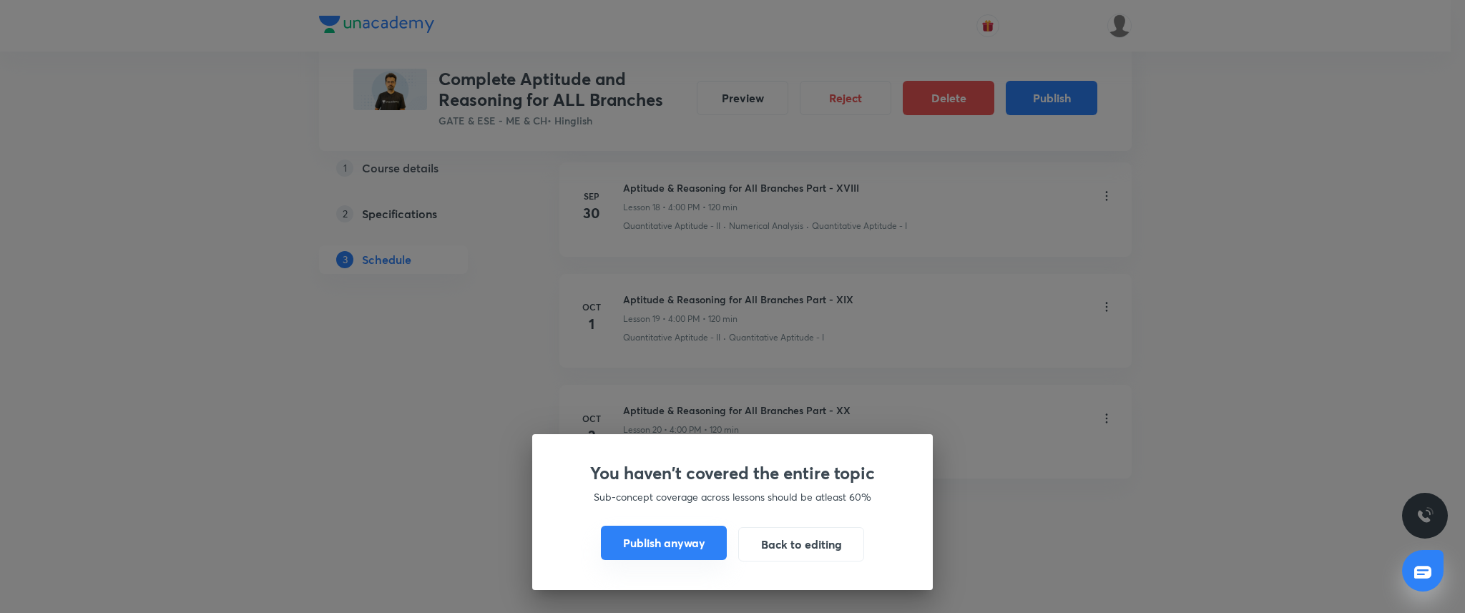
click at [671, 549] on button "Publish anyway" at bounding box center [664, 543] width 126 height 34
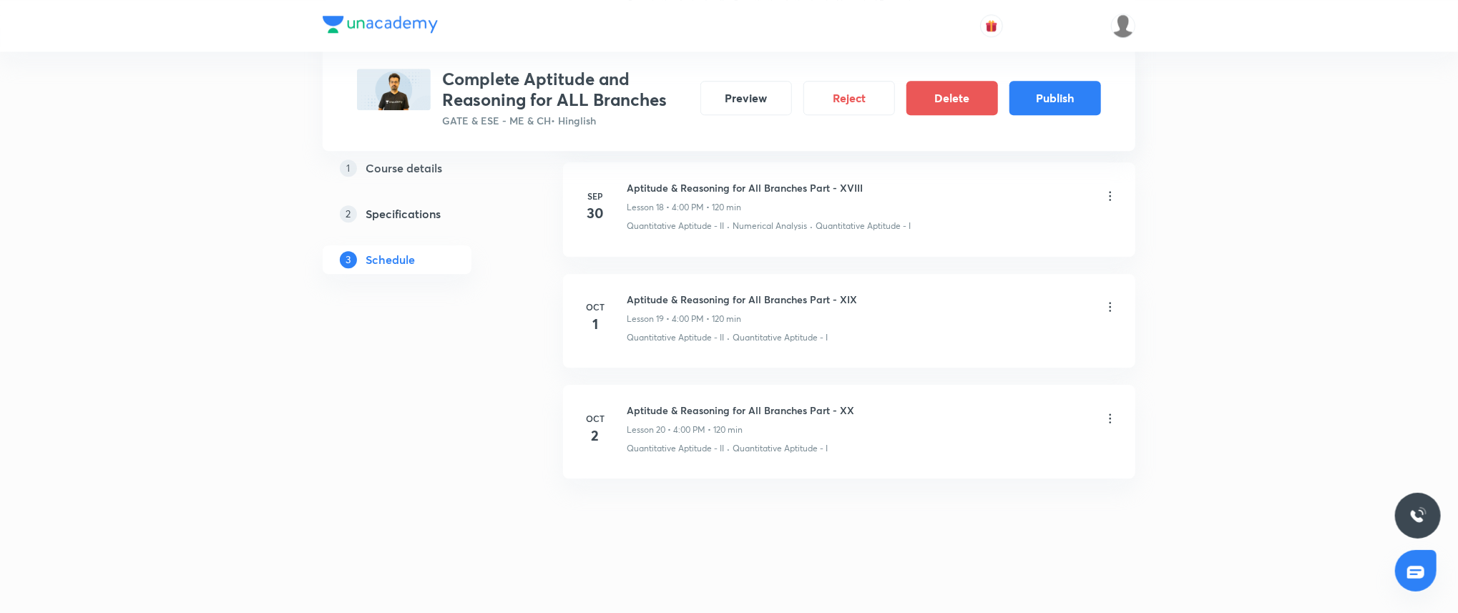
scroll to position [2691, 0]
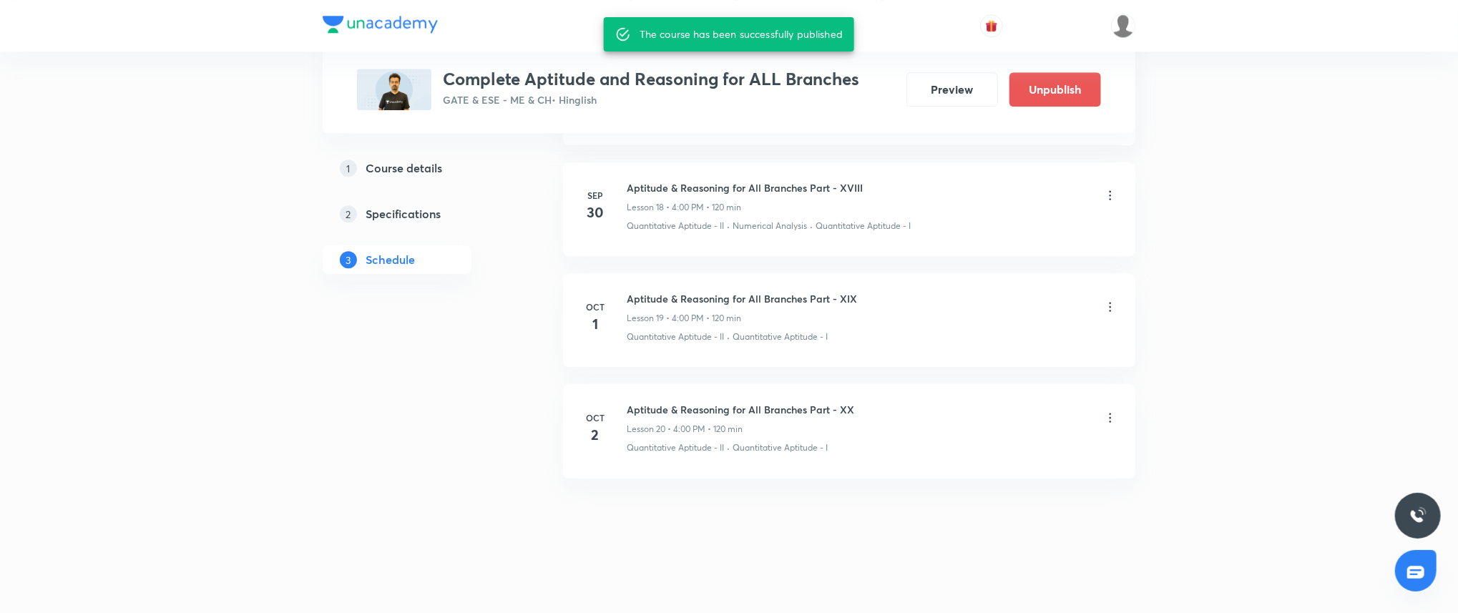
click at [487, 252] on div "1 Course details 2 Specifications 3 Schedule" at bounding box center [420, 222] width 195 height 137
